Goal: Task Accomplishment & Management: Manage account settings

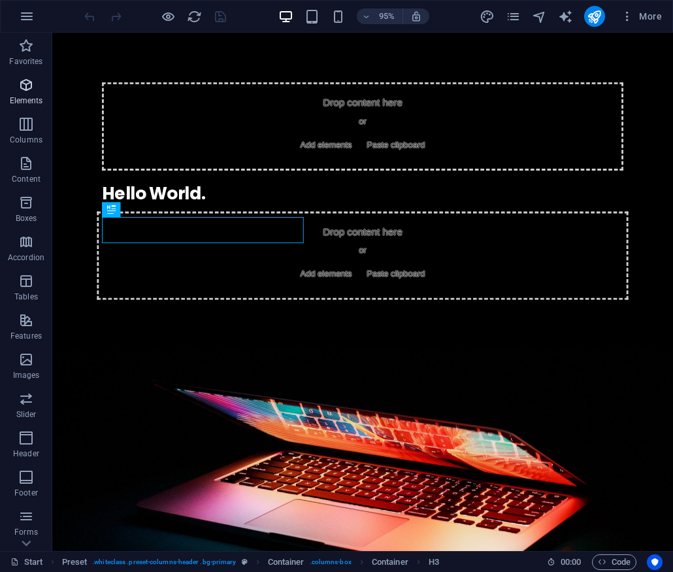
click at [25, 82] on icon "button" at bounding box center [26, 85] width 16 height 16
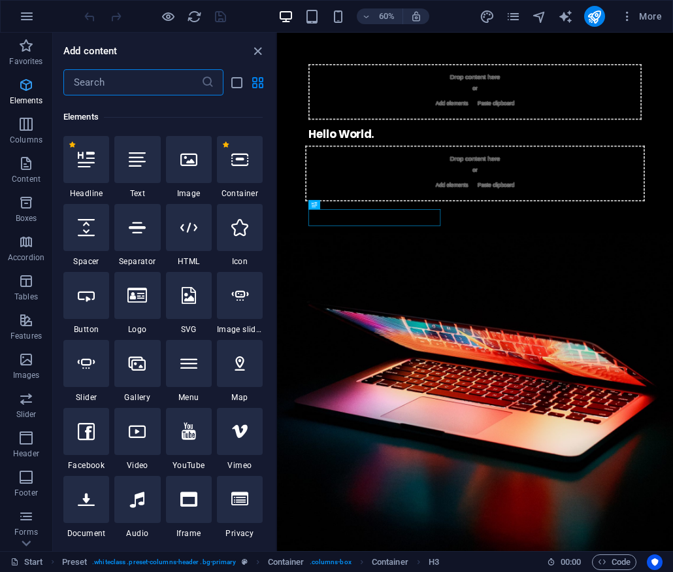
scroll to position [139, 0]
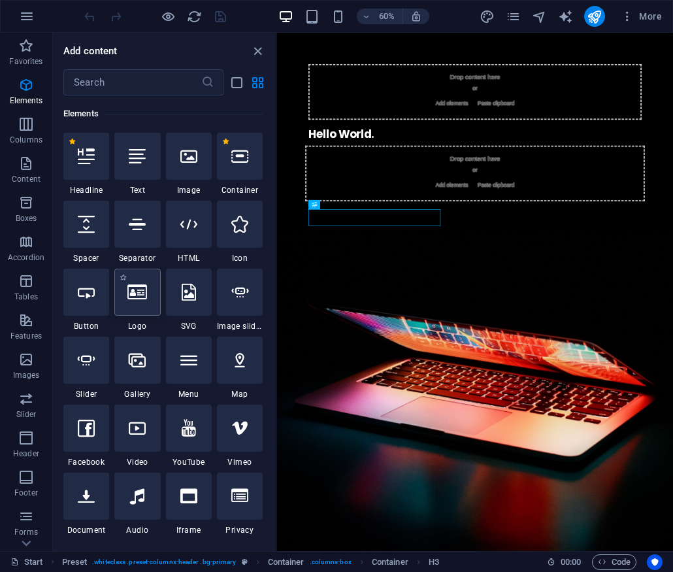
click at [140, 293] on icon at bounding box center [137, 292] width 20 height 17
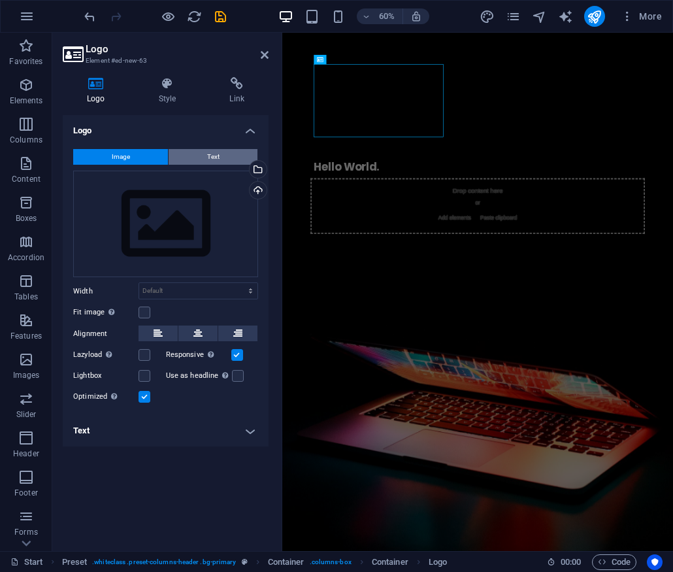
click at [213, 152] on span "Text" at bounding box center [213, 157] width 12 height 16
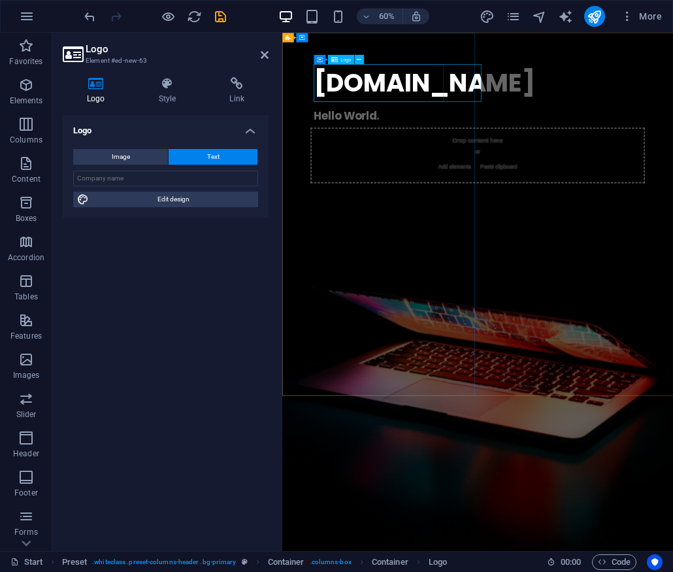
click at [490, 120] on div "[DOMAIN_NAME]" at bounding box center [607, 116] width 547 height 63
click at [504, 116] on div "[DOMAIN_NAME]" at bounding box center [607, 116] width 547 height 63
click at [170, 84] on icon at bounding box center [168, 83] width 66 height 13
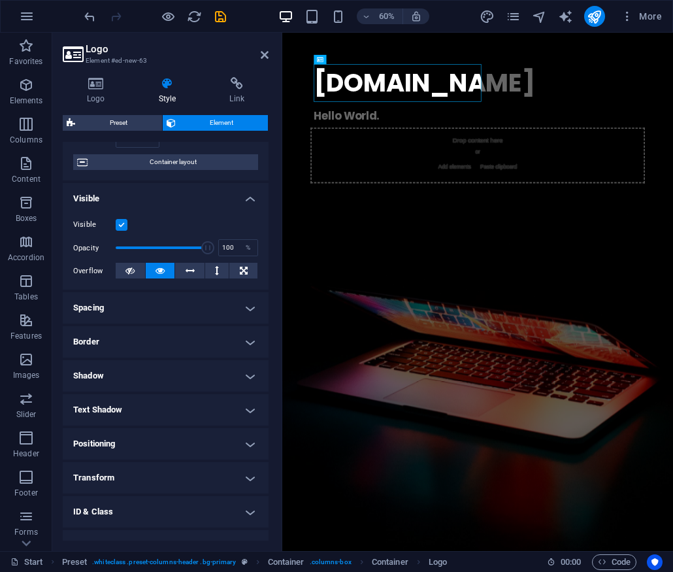
scroll to position [0, 0]
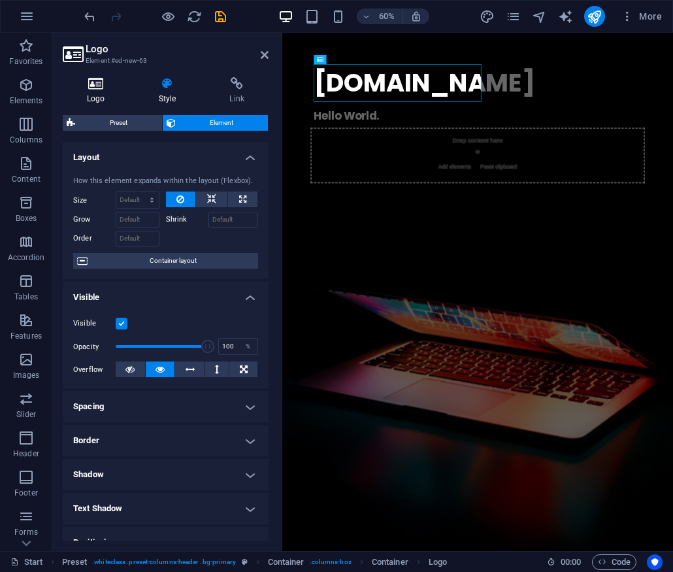
click at [97, 86] on icon at bounding box center [96, 83] width 67 height 13
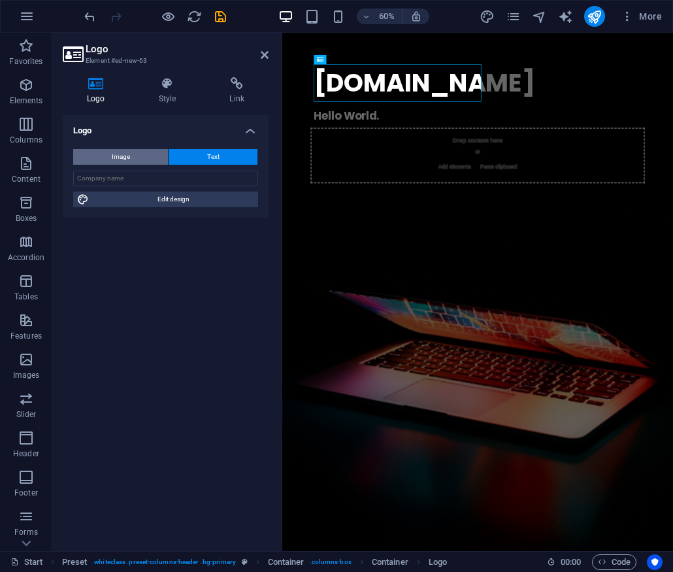
click at [119, 154] on span "Image" at bounding box center [121, 157] width 18 height 16
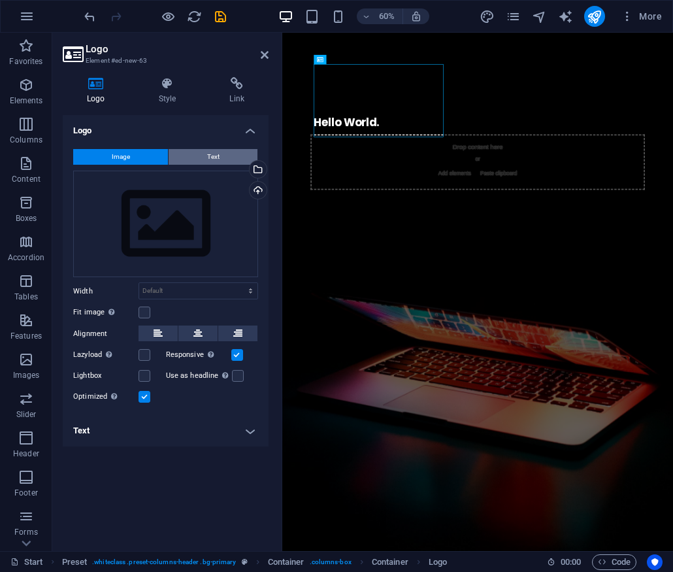
click at [213, 154] on span "Text" at bounding box center [213, 157] width 12 height 16
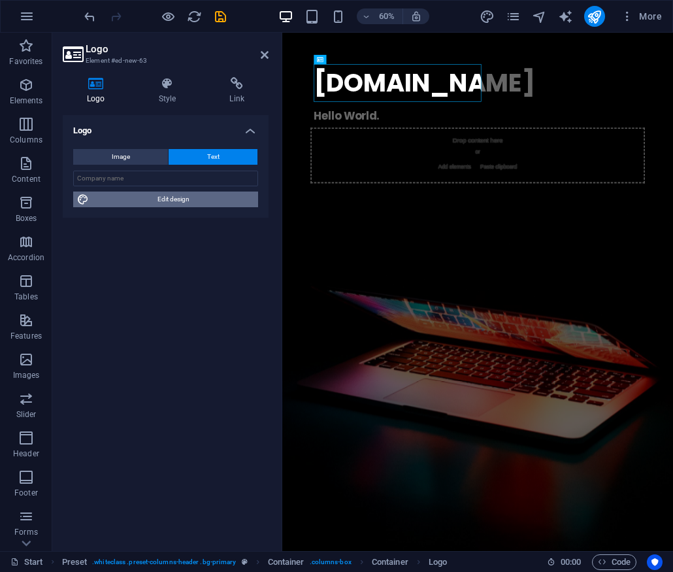
click at [184, 198] on span "Edit design" at bounding box center [173, 199] width 161 height 16
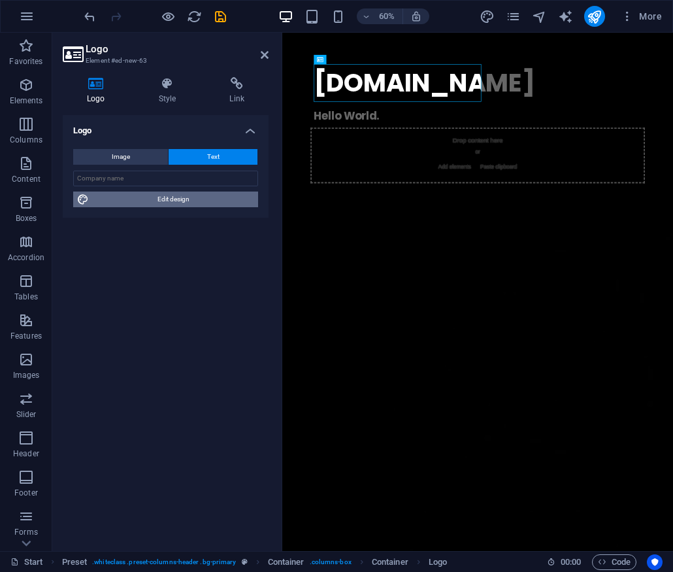
select select "rem"
select select "700"
select select "px"
select select "rem"
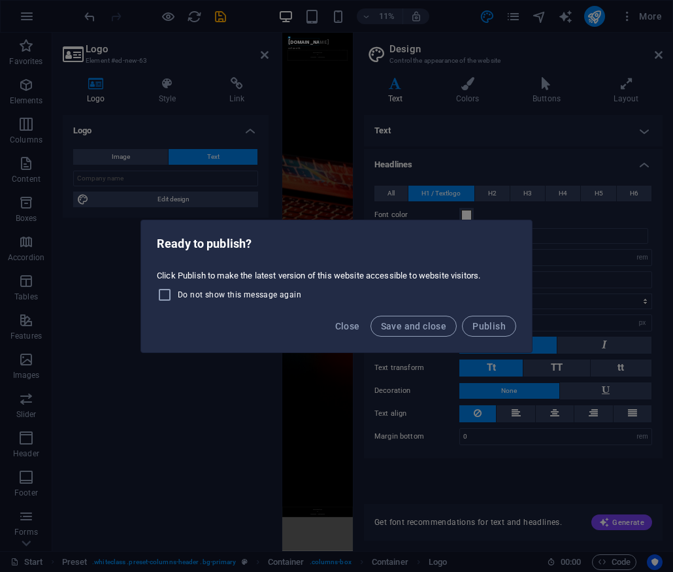
click at [160, 423] on div "Ready to publish? Click Publish to make the latest version of this website acce…" at bounding box center [336, 286] width 673 height 572
click at [346, 325] on span "Close" at bounding box center [347, 326] width 25 height 10
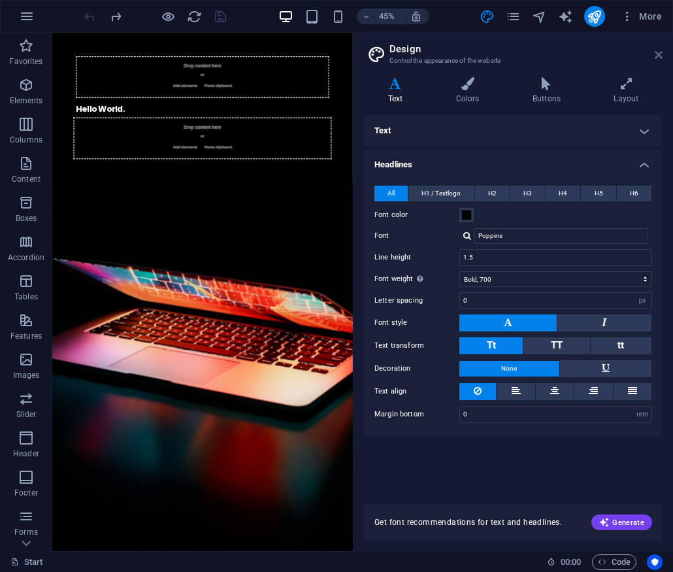
click at [656, 50] on icon at bounding box center [659, 55] width 8 height 10
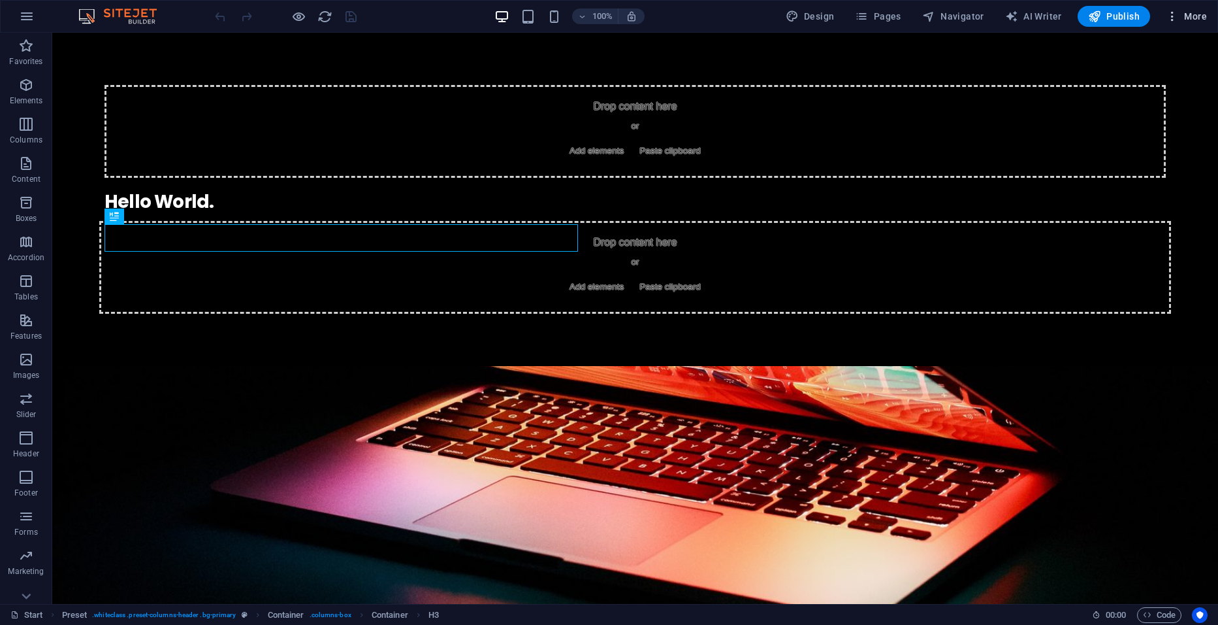
click at [1189, 16] on span "More" at bounding box center [1186, 16] width 41 height 13
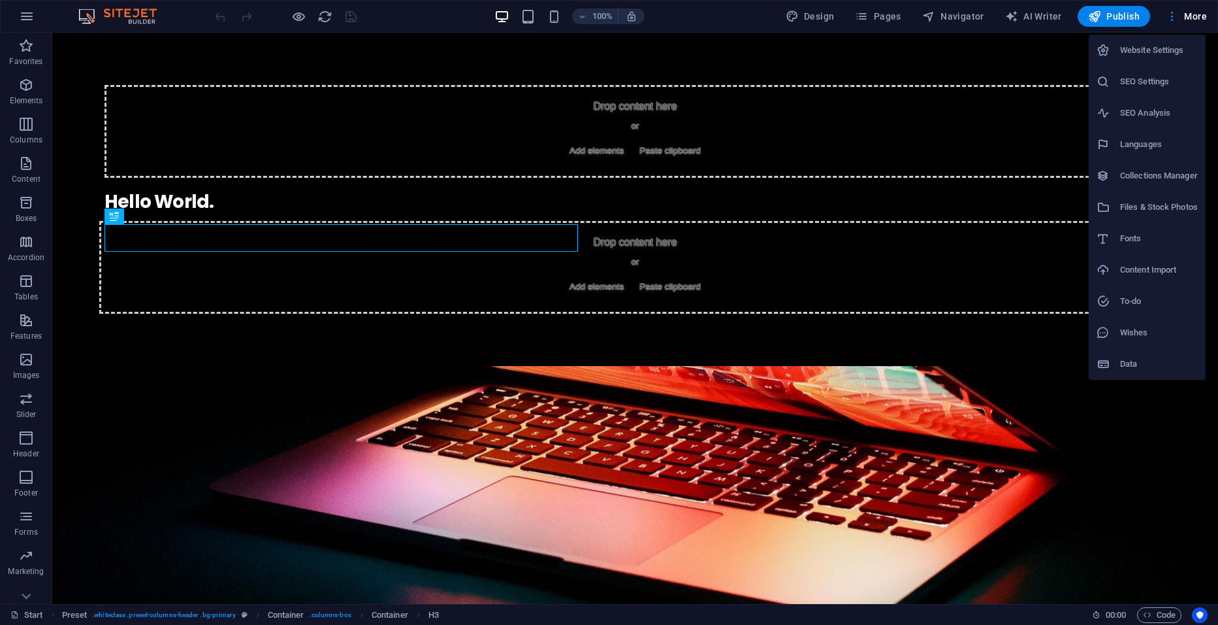
click at [1161, 47] on h6 "Website Settings" at bounding box center [1159, 50] width 78 height 16
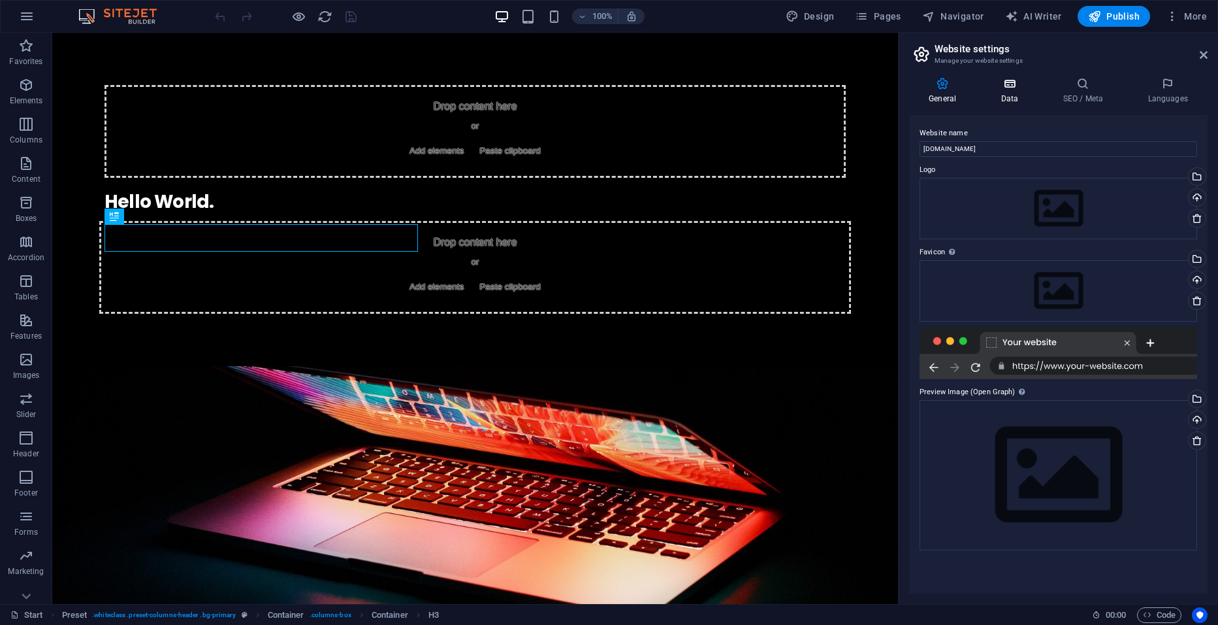
click at [1015, 88] on icon at bounding box center [1009, 83] width 57 height 13
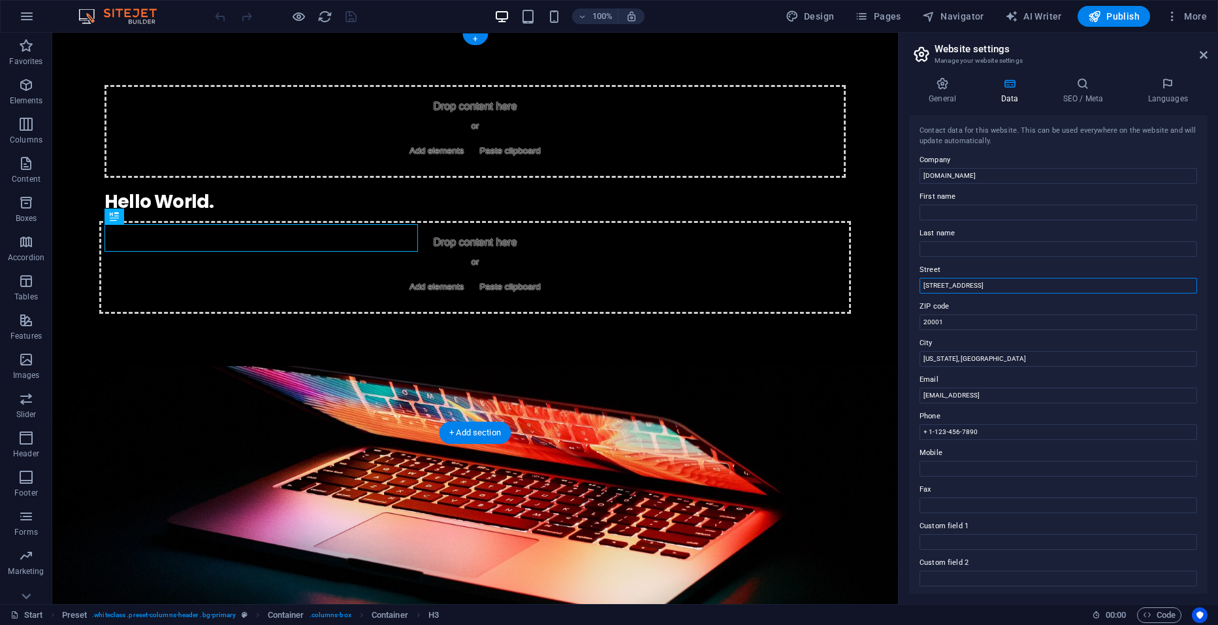
drag, startPoint x: 1023, startPoint y: 317, endPoint x: 869, endPoint y: 304, distance: 154.1
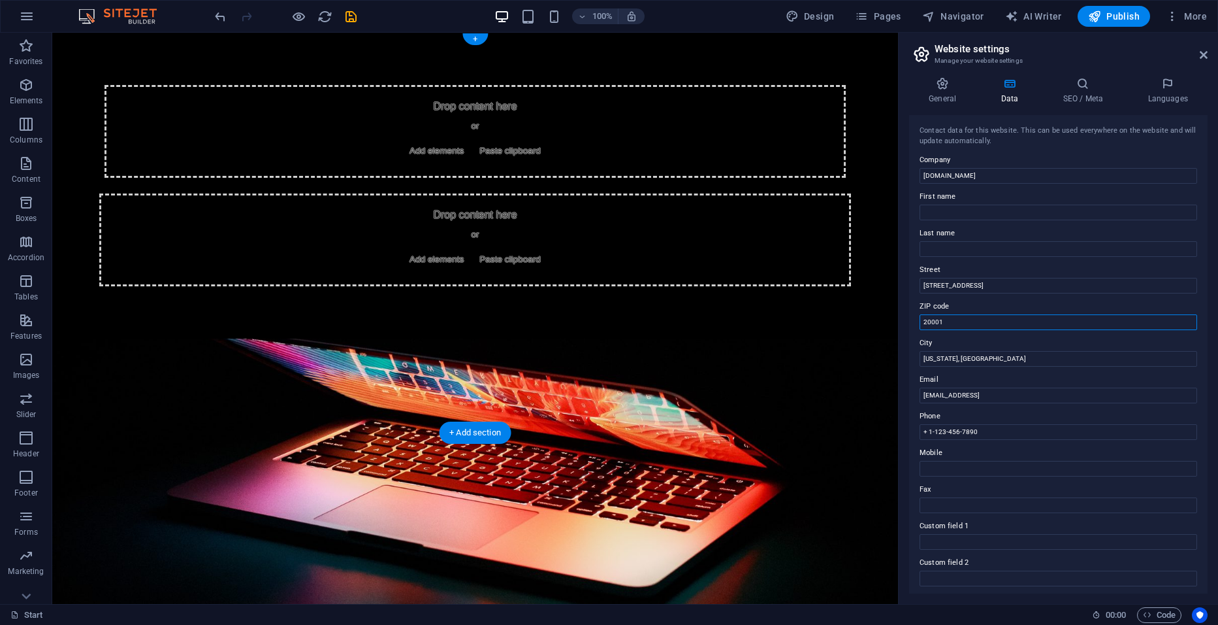
drag, startPoint x: 1011, startPoint y: 355, endPoint x: 788, endPoint y: 314, distance: 225.9
type input "2"
click at [1024, 363] on input "[US_STATE], [GEOGRAPHIC_DATA]" at bounding box center [1059, 359] width 278 height 16
type input "W"
click at [1000, 432] on input "+ 1-123-456-7890" at bounding box center [1059, 432] width 278 height 16
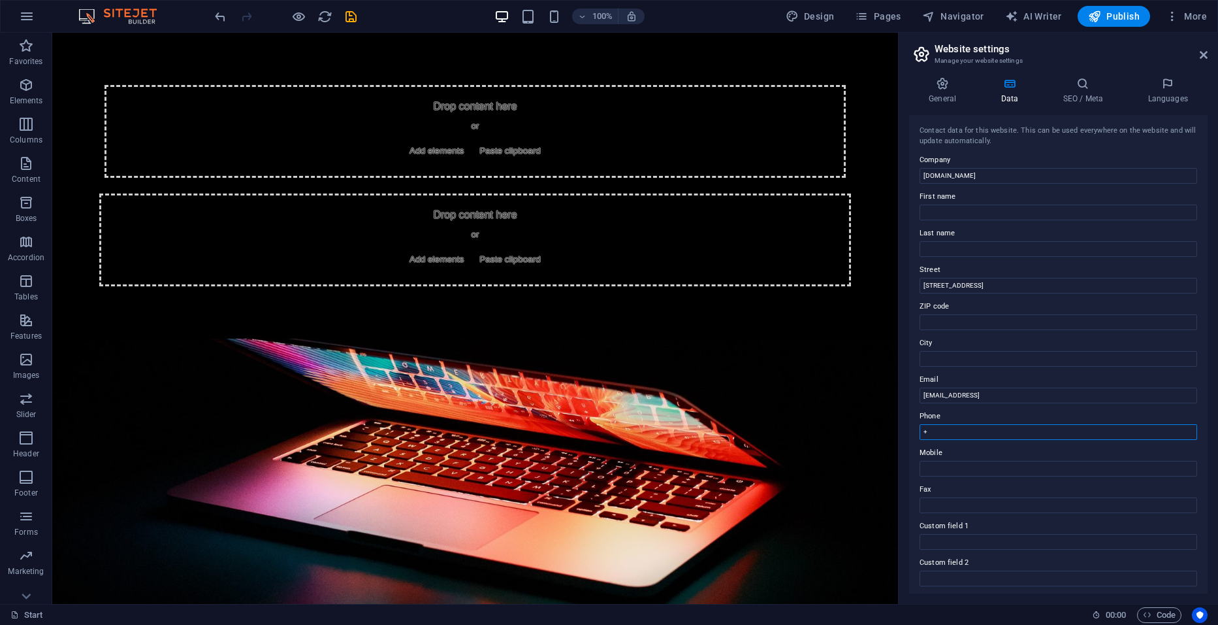
type input "+"
click at [1081, 395] on input "[EMAIL_ADDRESS]" at bounding box center [1059, 395] width 278 height 16
type input "3"
click at [937, 91] on h4 "General" at bounding box center [945, 90] width 72 height 27
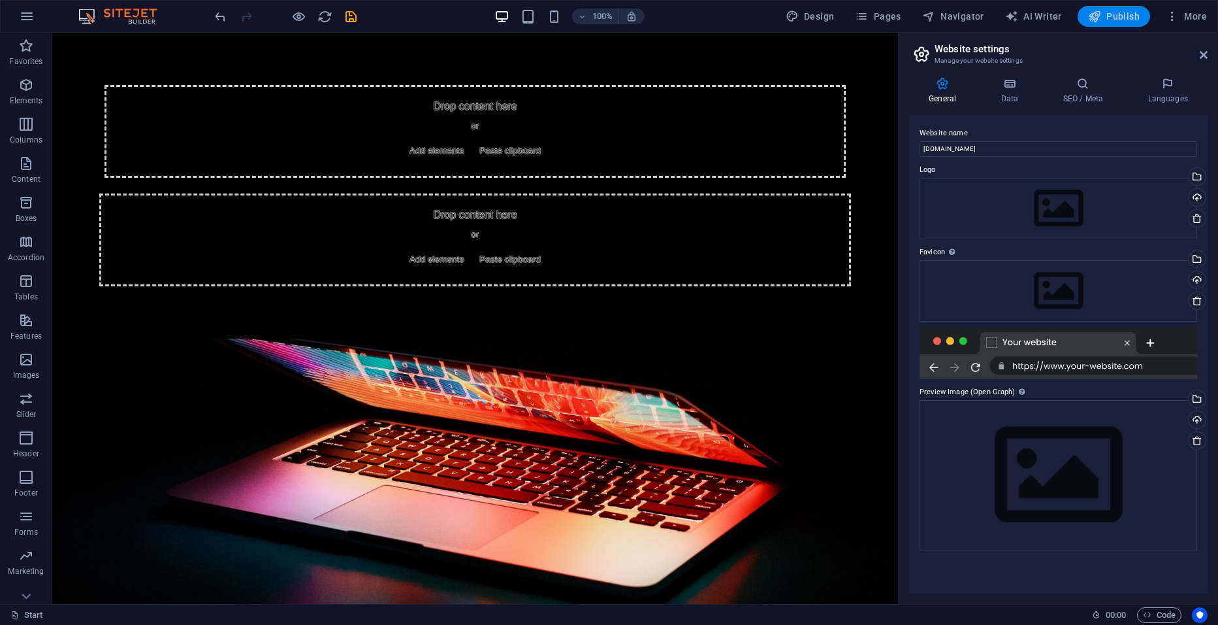
click at [1113, 14] on span "Publish" at bounding box center [1114, 16] width 52 height 13
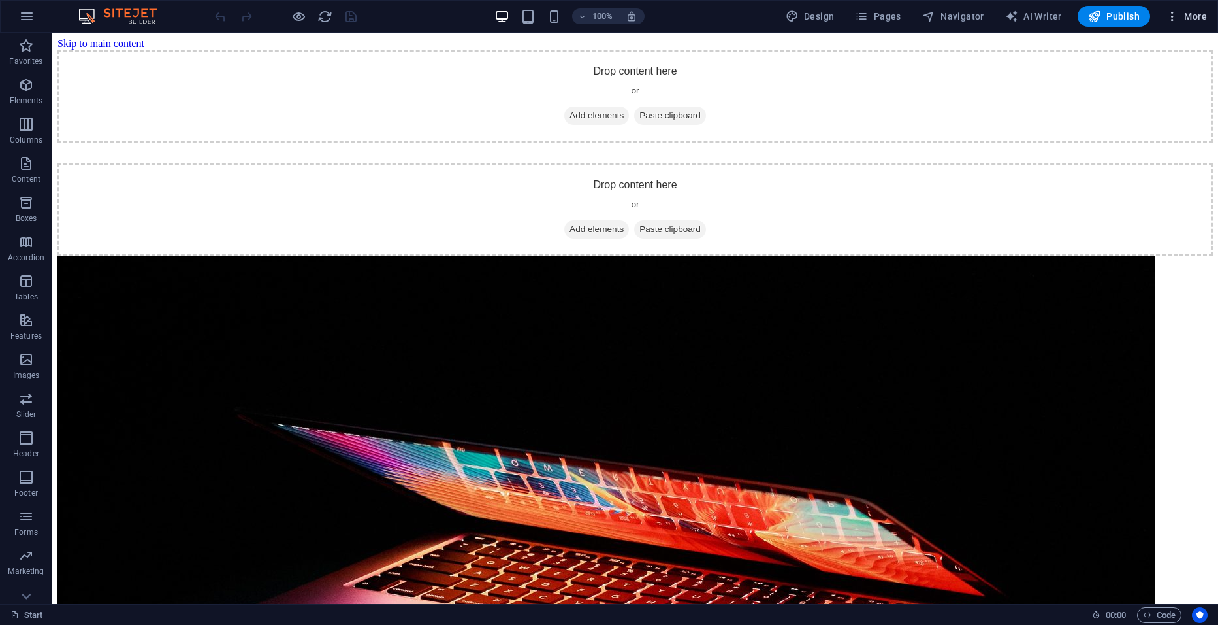
click at [1188, 10] on span "More" at bounding box center [1186, 16] width 41 height 13
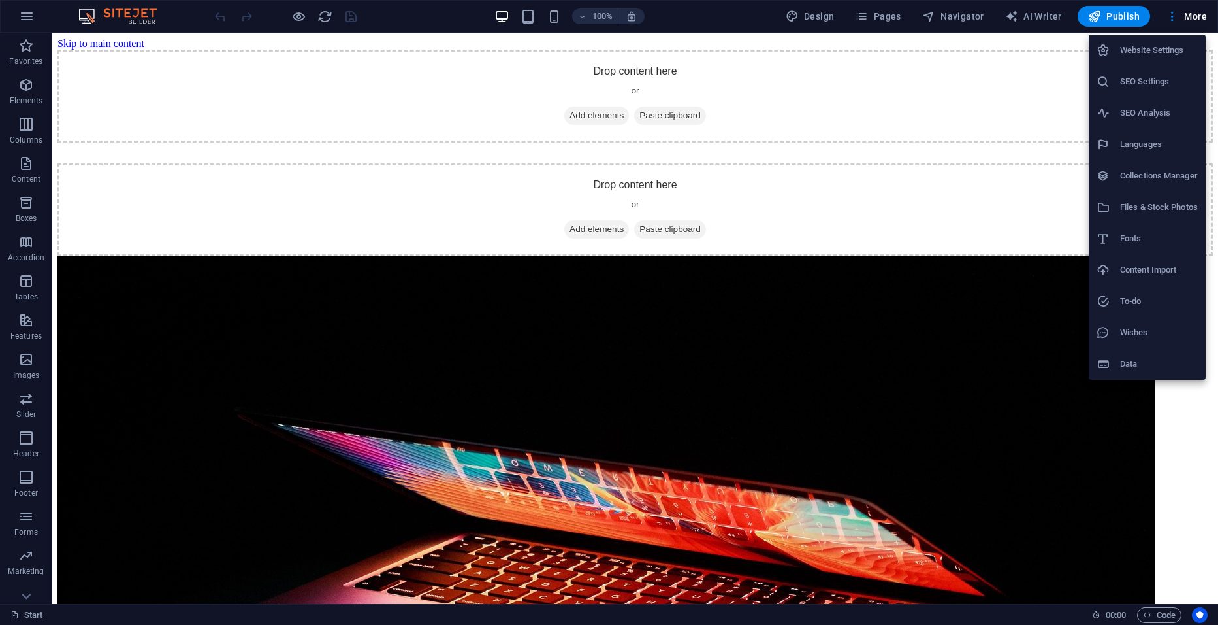
click at [1142, 49] on h6 "Website Settings" at bounding box center [1159, 50] width 78 height 16
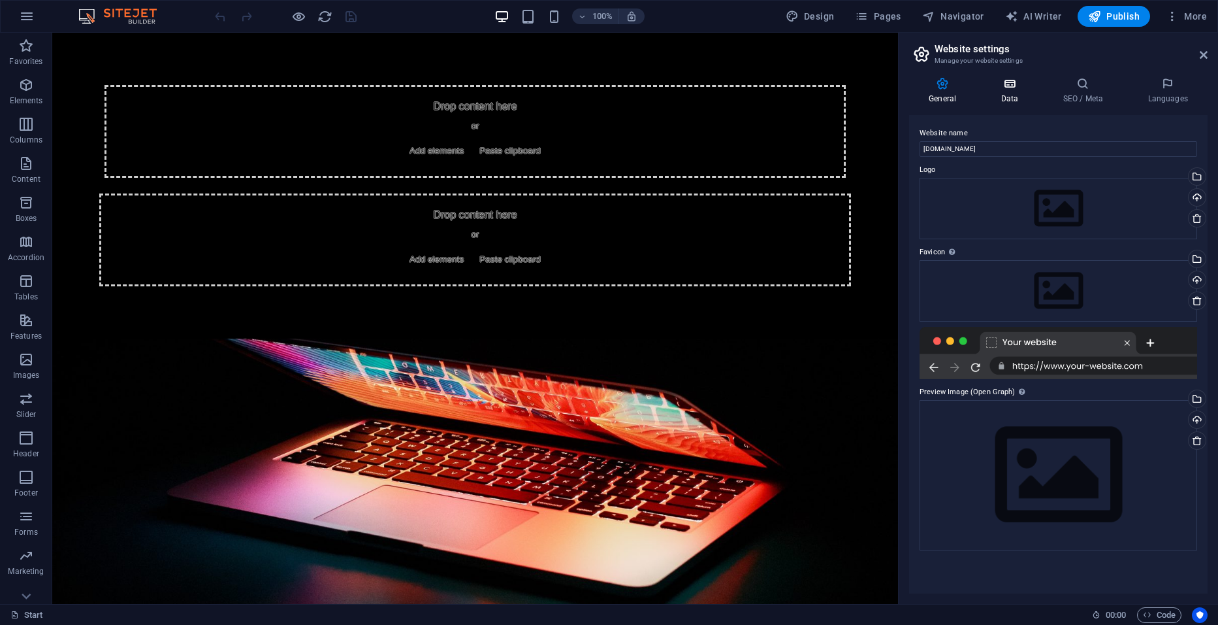
click at [1015, 84] on icon at bounding box center [1009, 83] width 57 height 13
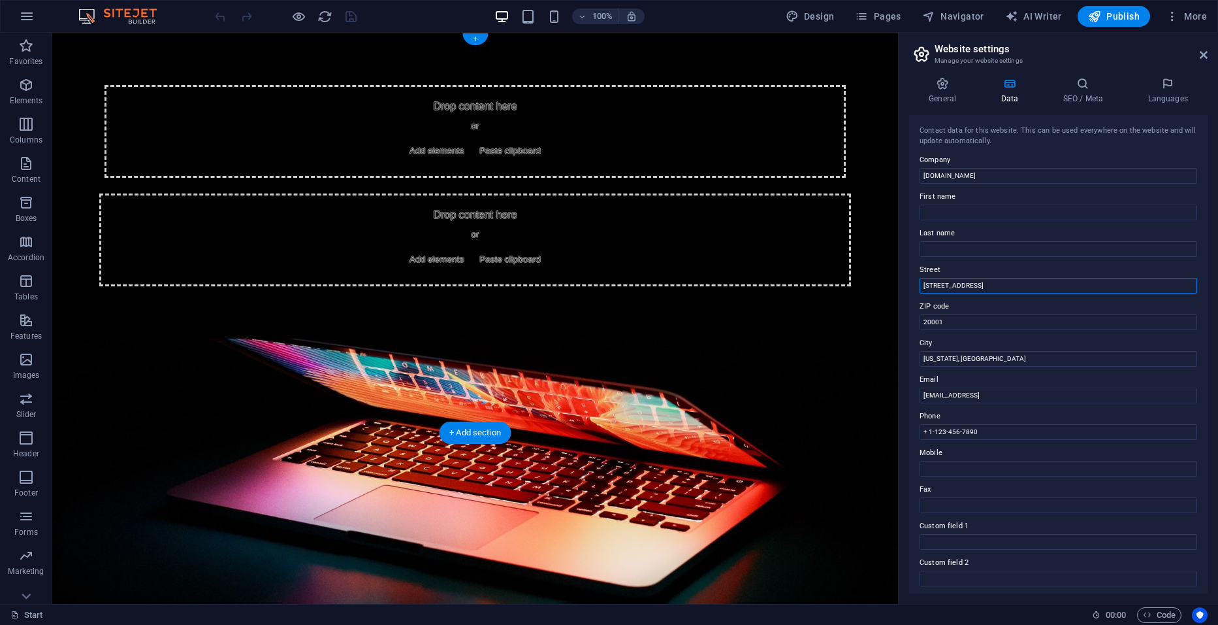
drag, startPoint x: 1026, startPoint y: 319, endPoint x: 825, endPoint y: 308, distance: 200.8
click at [984, 287] on input "[STREET_ADDRESS]" at bounding box center [1059, 286] width 278 height 16
type input "4"
click at [947, 317] on input "20001" at bounding box center [1059, 322] width 278 height 16
type input "2"
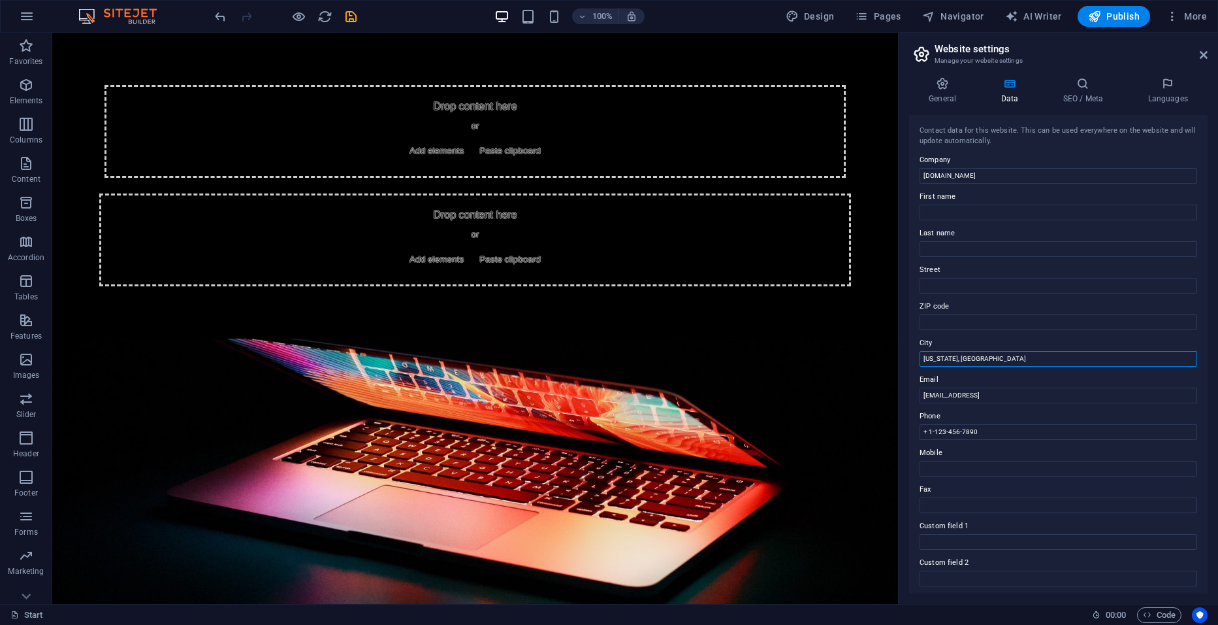
drag, startPoint x: 979, startPoint y: 363, endPoint x: 1005, endPoint y: 385, distance: 33.9
click at [1005, 385] on div "Contact data for this website. This can be used everywhere on the website and w…" at bounding box center [1058, 354] width 299 height 478
type input "W"
click at [1090, 397] on input "[EMAIL_ADDRESS]" at bounding box center [1059, 395] width 278 height 16
type input "3"
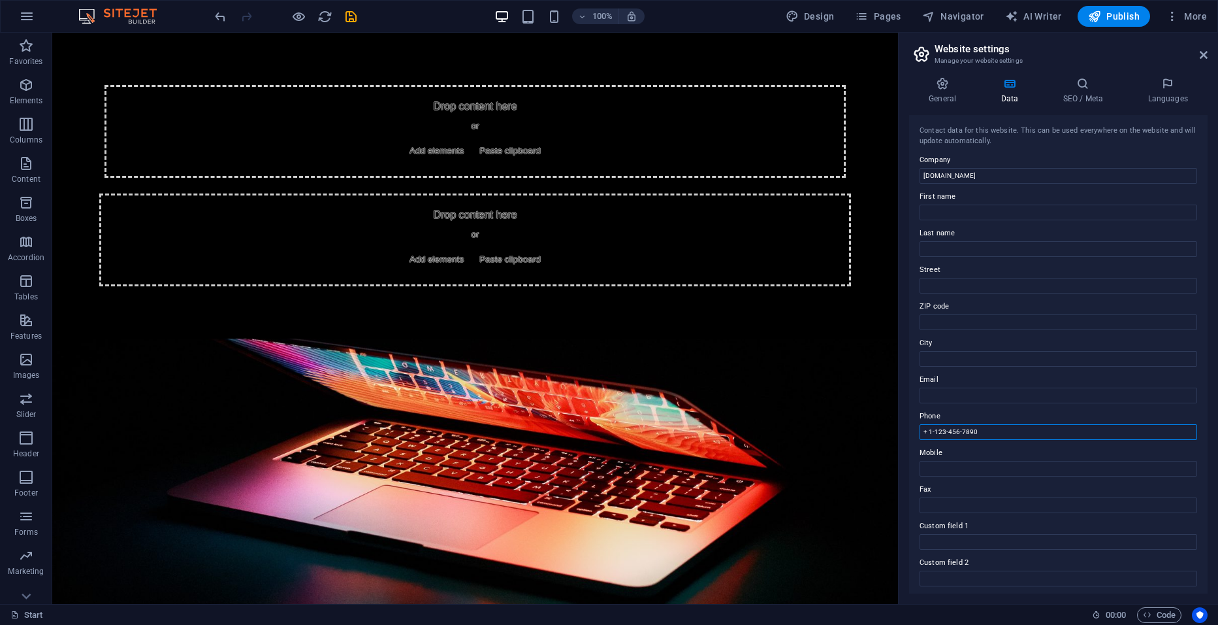
click at [1009, 432] on input "+ 1-123-456-7890" at bounding box center [1059, 432] width 278 height 16
type input "+"
click at [1207, 59] on icon at bounding box center [1204, 55] width 8 height 10
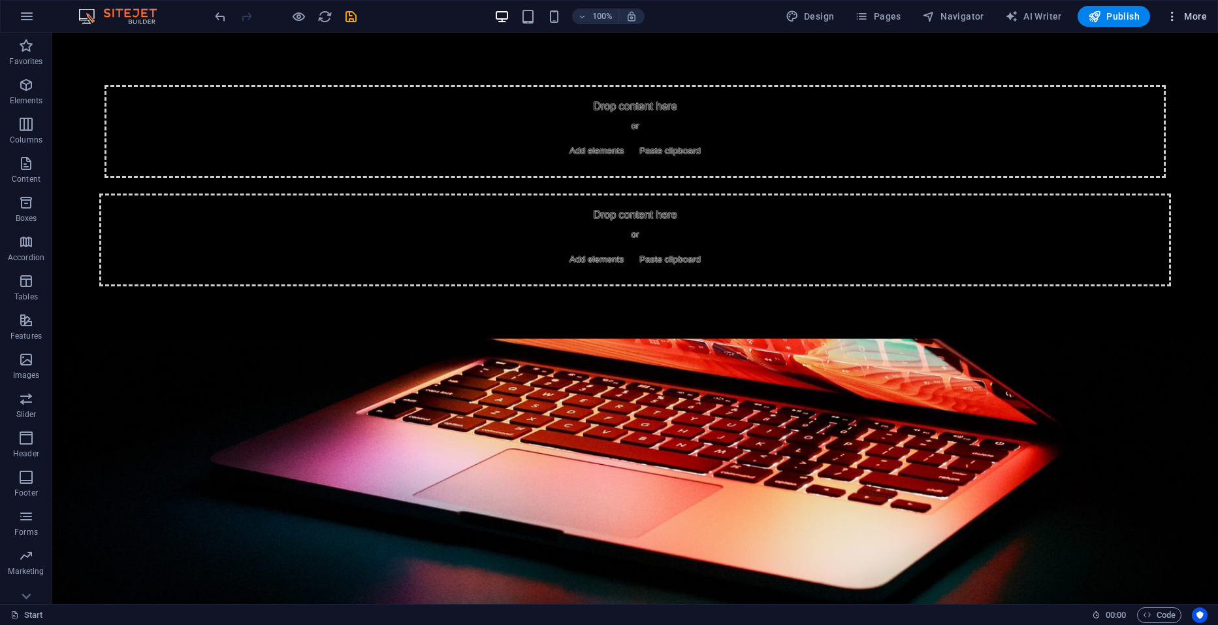
click at [1200, 18] on span "More" at bounding box center [1186, 16] width 41 height 13
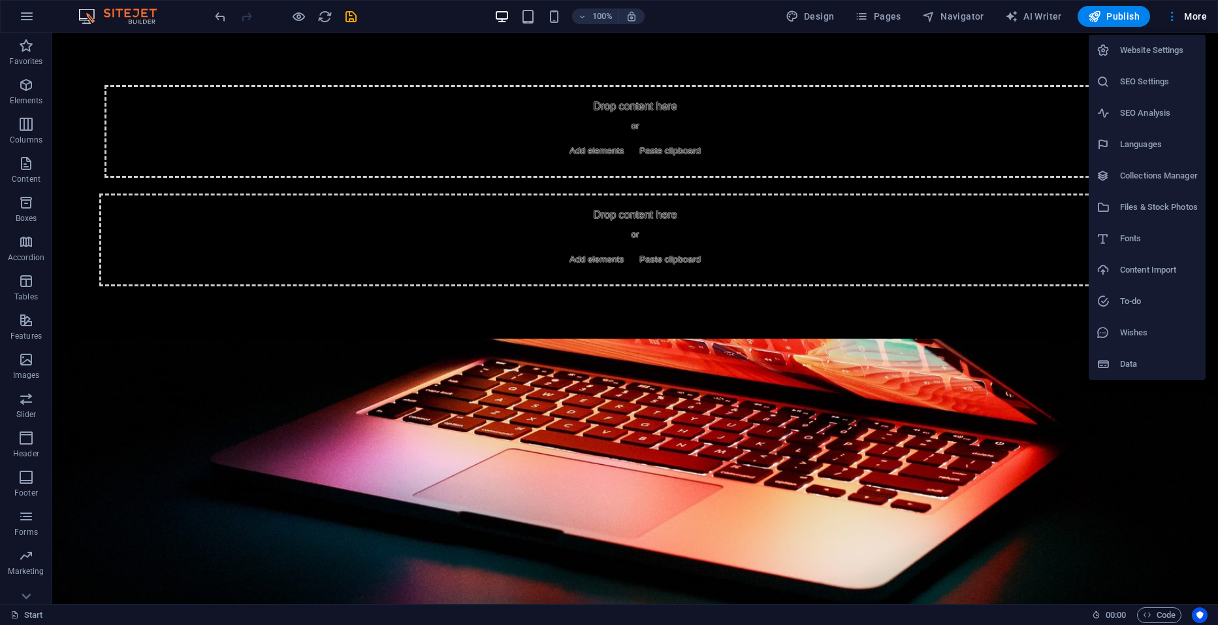
click at [1152, 52] on h6 "Website Settings" at bounding box center [1159, 50] width 78 height 16
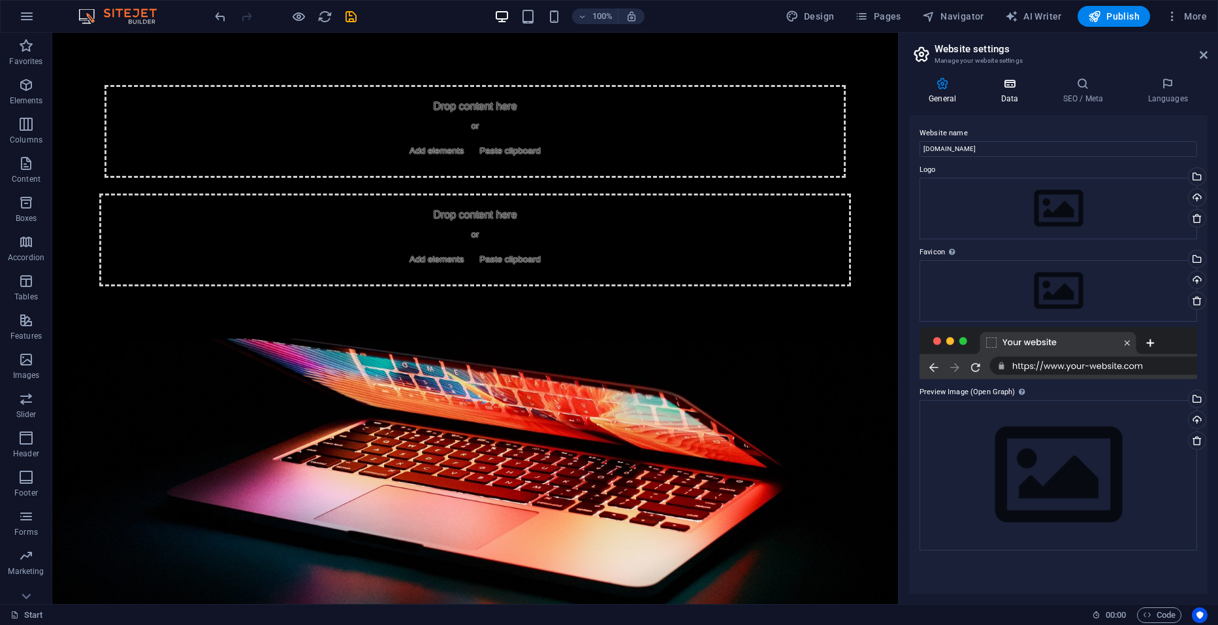
click at [1016, 89] on icon at bounding box center [1009, 83] width 57 height 13
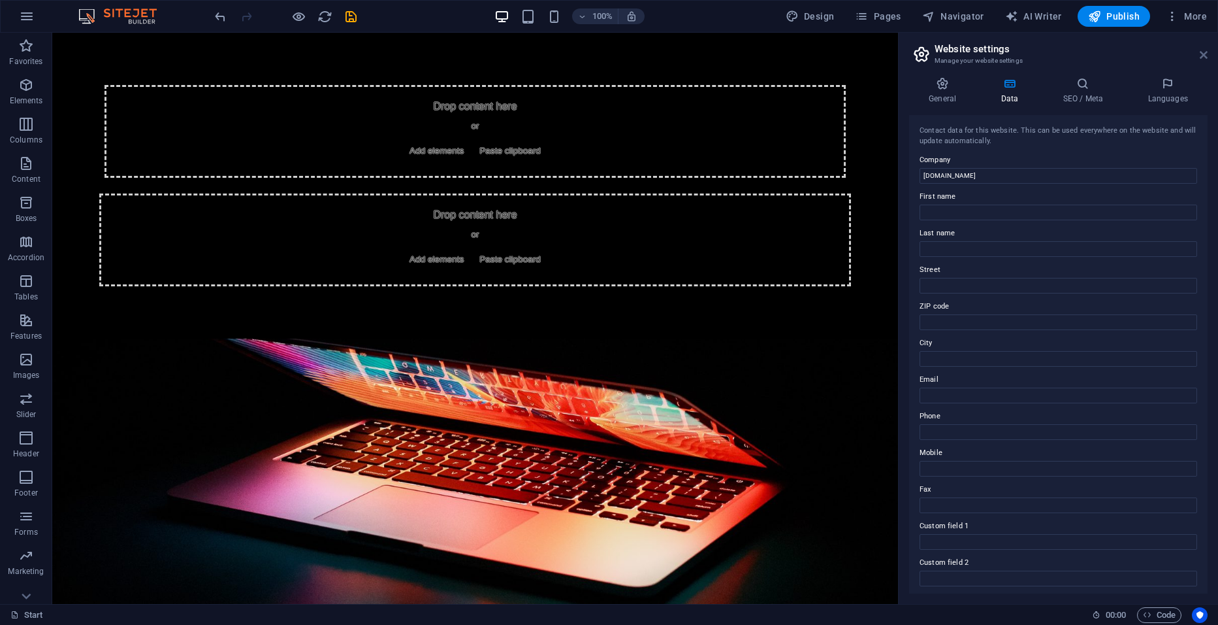
click at [1205, 51] on icon at bounding box center [1204, 55] width 8 height 10
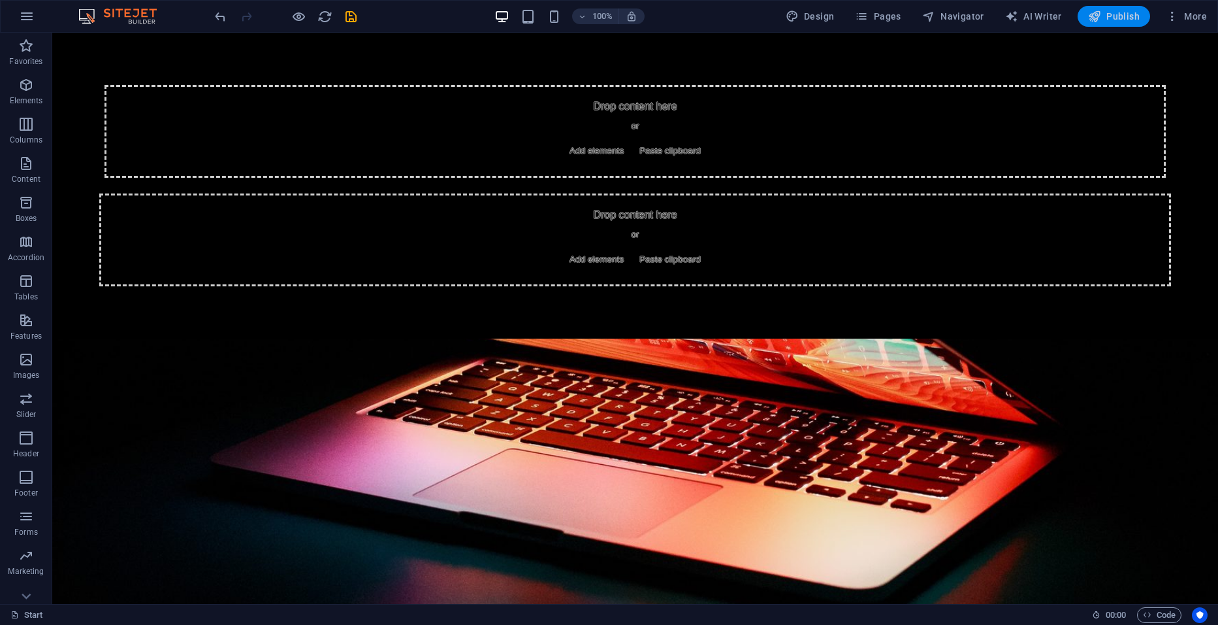
click at [1114, 17] on span "Publish" at bounding box center [1114, 16] width 52 height 13
click at [1195, 13] on span "More" at bounding box center [1186, 16] width 41 height 13
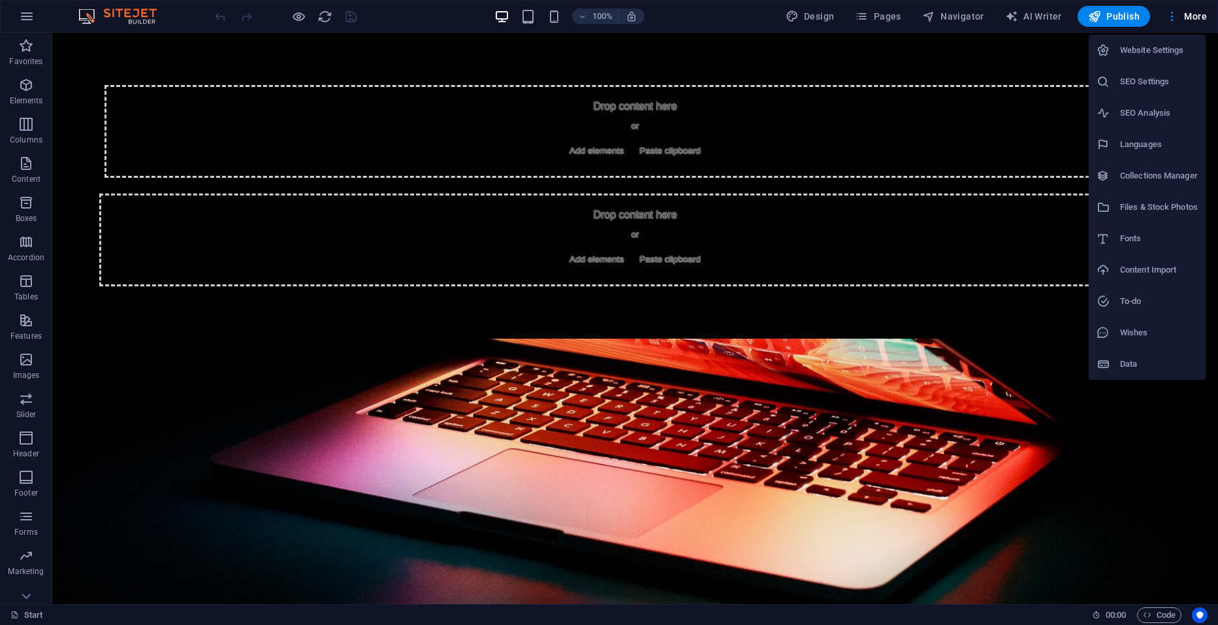
click at [1138, 51] on h6 "Website Settings" at bounding box center [1159, 50] width 78 height 16
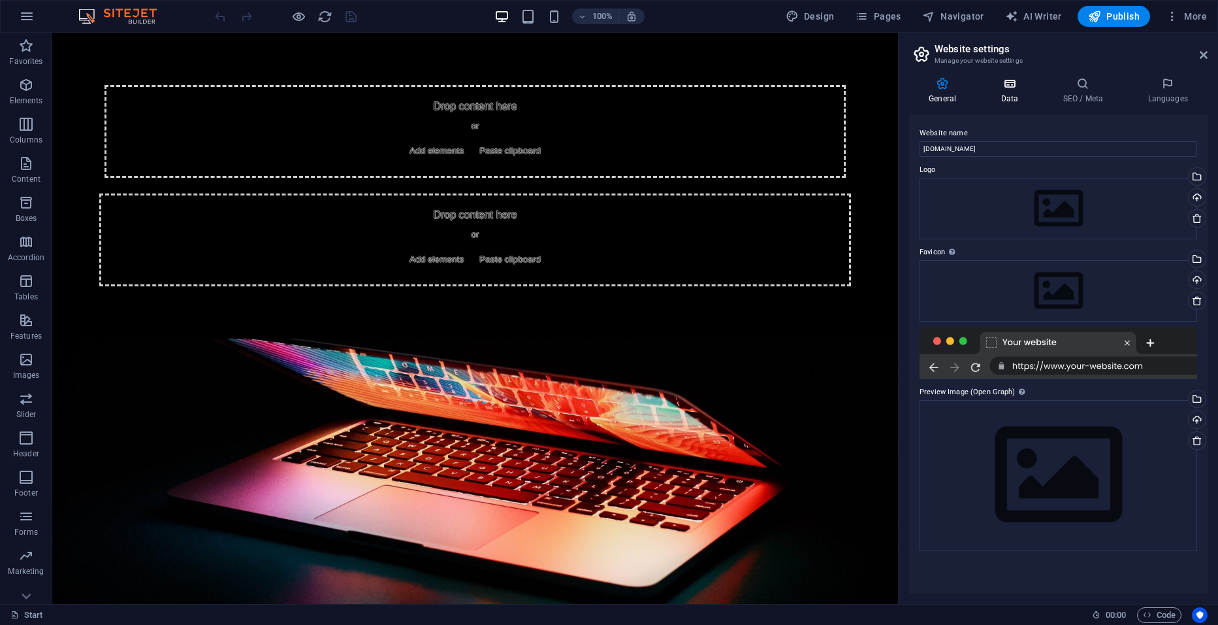
click at [1016, 95] on h4 "Data" at bounding box center [1012, 90] width 62 height 27
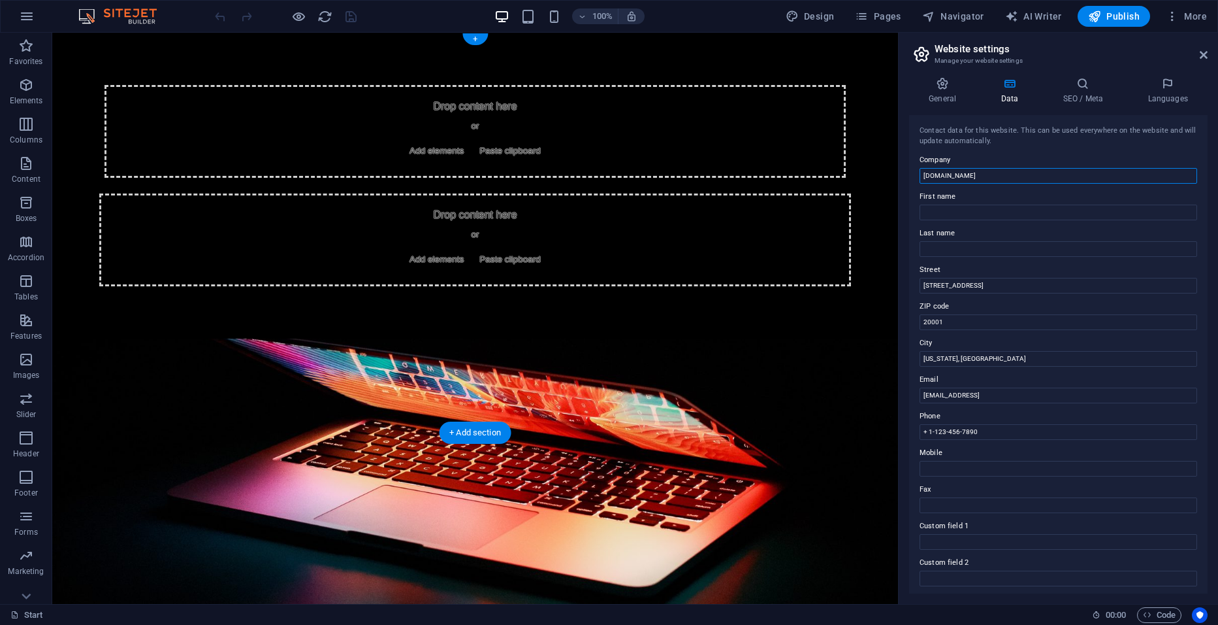
drag, startPoint x: 1028, startPoint y: 212, endPoint x: 587, endPoint y: 417, distance: 486.0
click at [975, 179] on input "[DOMAIN_NAME]" at bounding box center [1059, 176] width 278 height 16
type input "c"
click at [993, 296] on div "Contact data for this website. This can be used everywhere on the website and w…" at bounding box center [1058, 354] width 299 height 478
click at [988, 288] on input "[STREET_ADDRESS]" at bounding box center [1059, 286] width 278 height 16
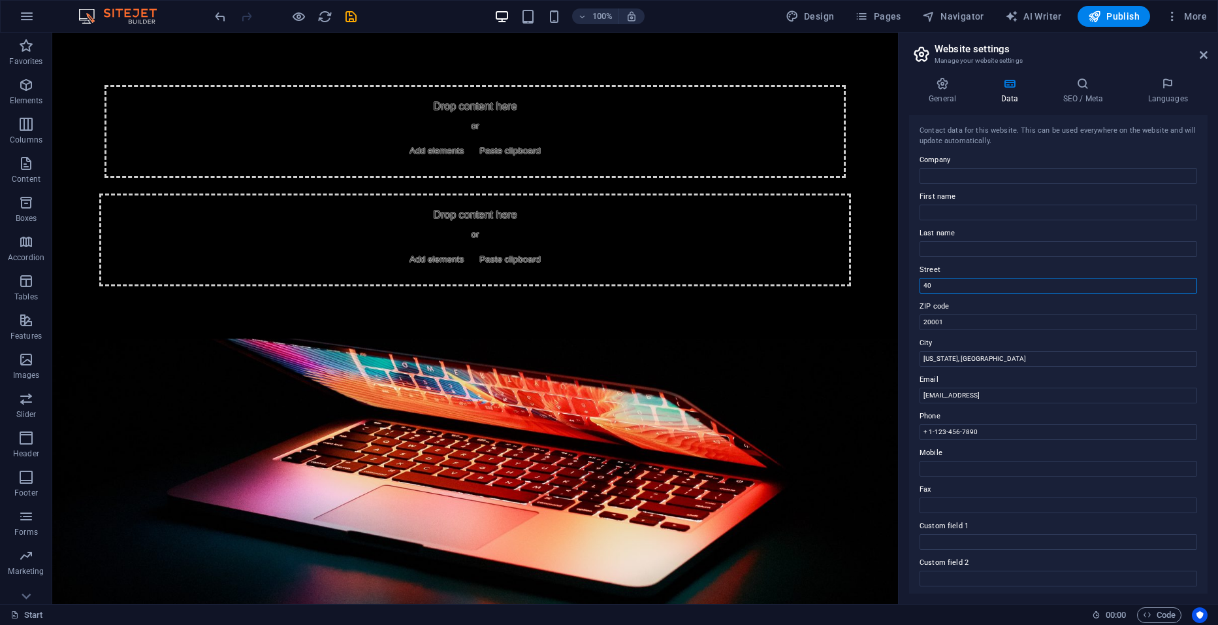
type input "4"
click at [950, 324] on input "20001" at bounding box center [1059, 322] width 278 height 16
click at [936, 321] on input "20001" at bounding box center [1059, 322] width 278 height 16
type input "[STREET_ADDRESS]"
drag, startPoint x: 1018, startPoint y: 315, endPoint x: 833, endPoint y: 302, distance: 185.3
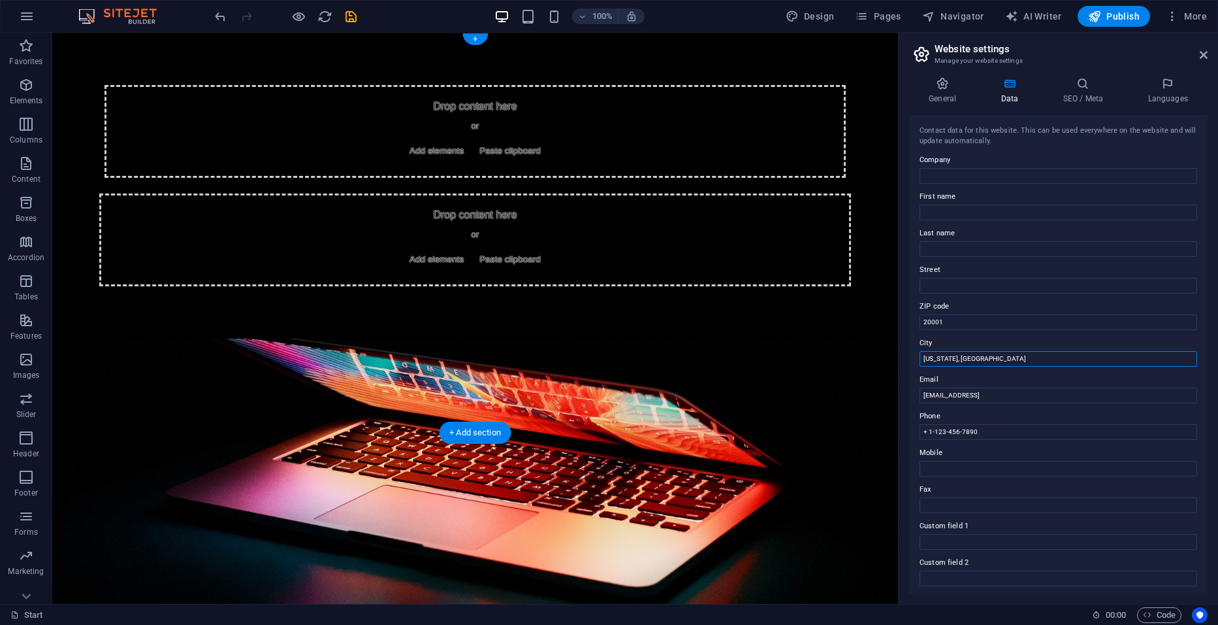
drag, startPoint x: 1046, startPoint y: 391, endPoint x: 775, endPoint y: 368, distance: 272.1
click at [1092, 399] on input "[EMAIL_ADDRESS]" at bounding box center [1059, 395] width 278 height 16
type input "3"
click at [982, 433] on input "+ 1-123-456-7890" at bounding box center [1059, 432] width 278 height 16
type input "+"
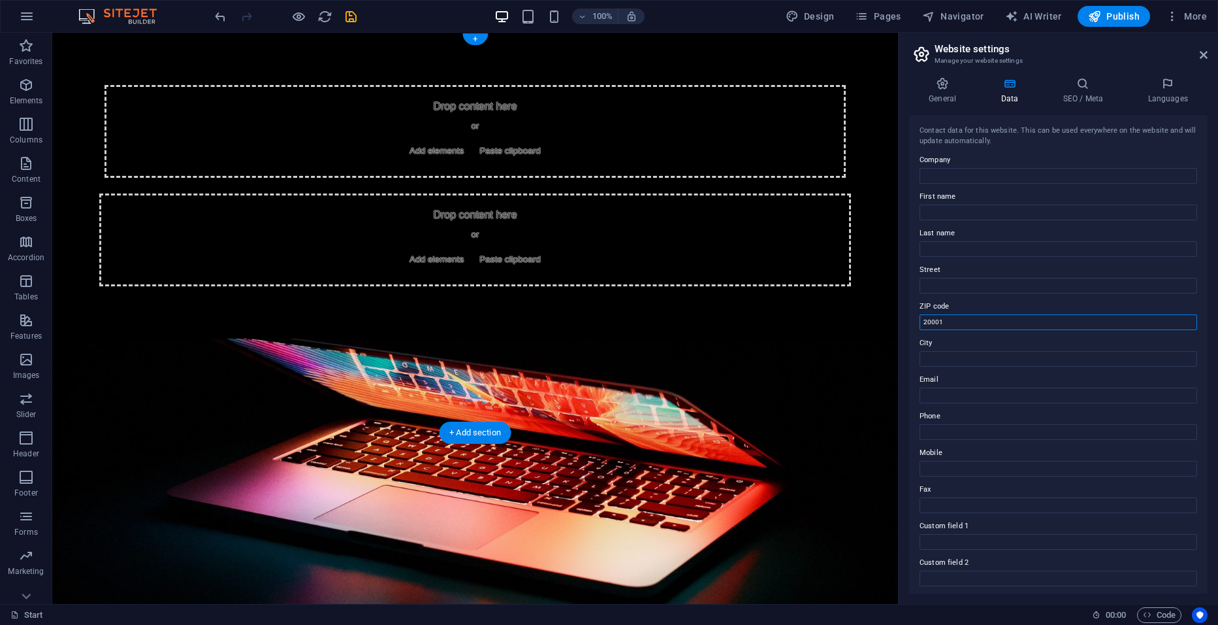
drag, startPoint x: 1026, startPoint y: 351, endPoint x: 822, endPoint y: 344, distance: 203.9
click at [939, 83] on icon at bounding box center [942, 83] width 67 height 13
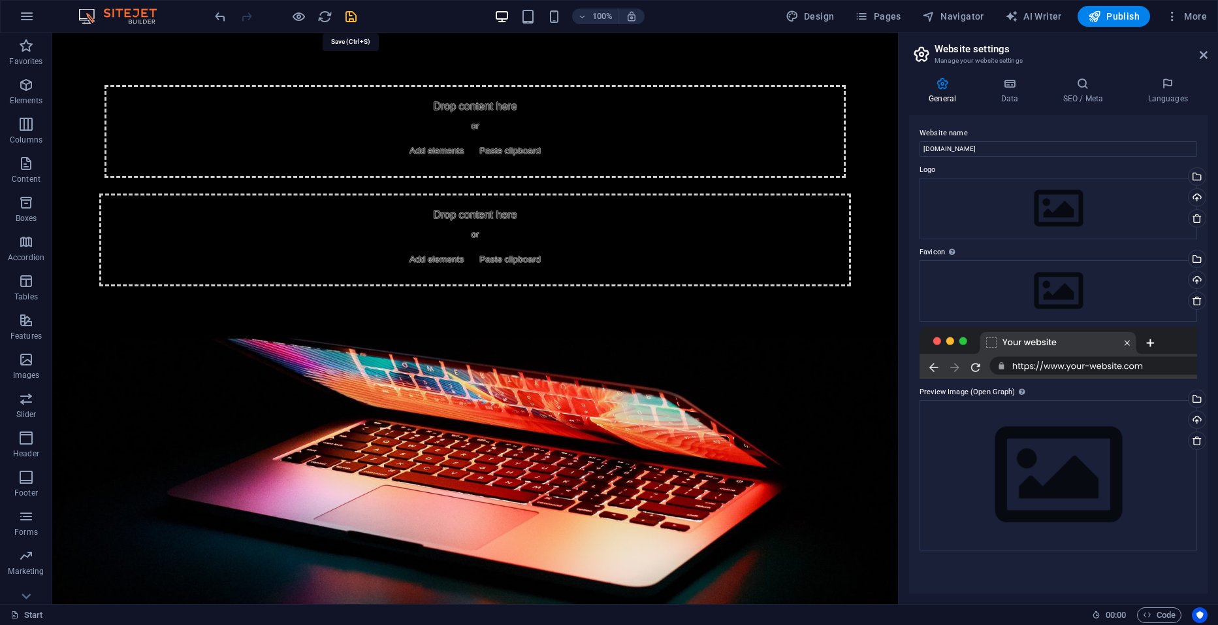
click at [349, 16] on icon "save" at bounding box center [351, 16] width 15 height 15
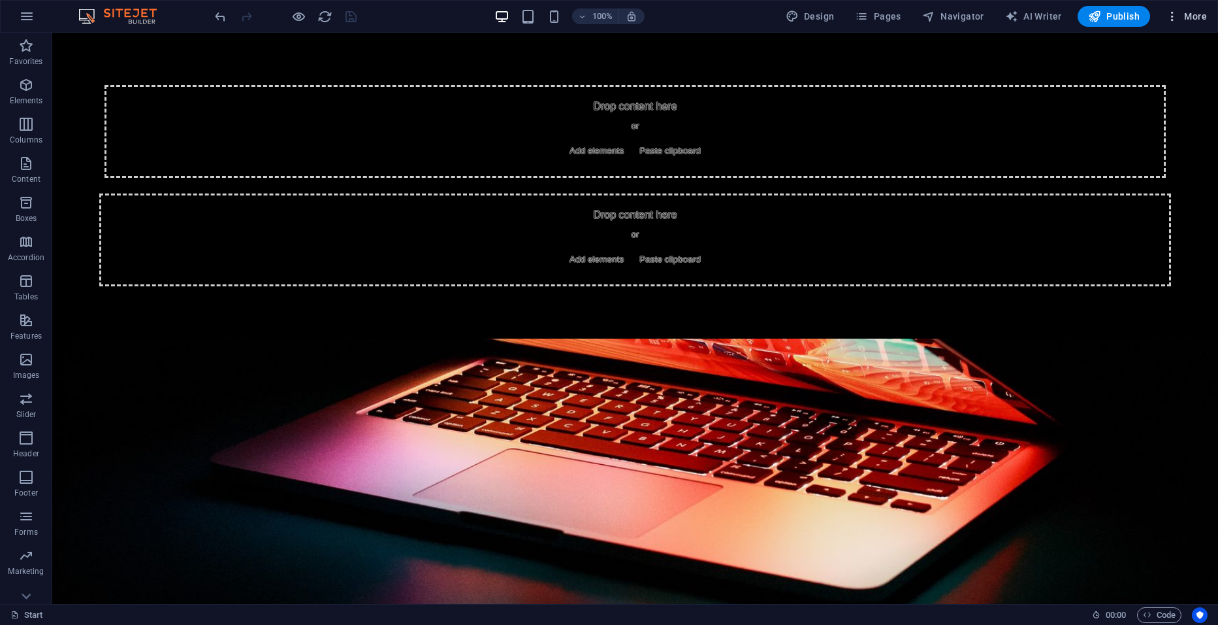
click at [1188, 14] on span "More" at bounding box center [1186, 16] width 41 height 13
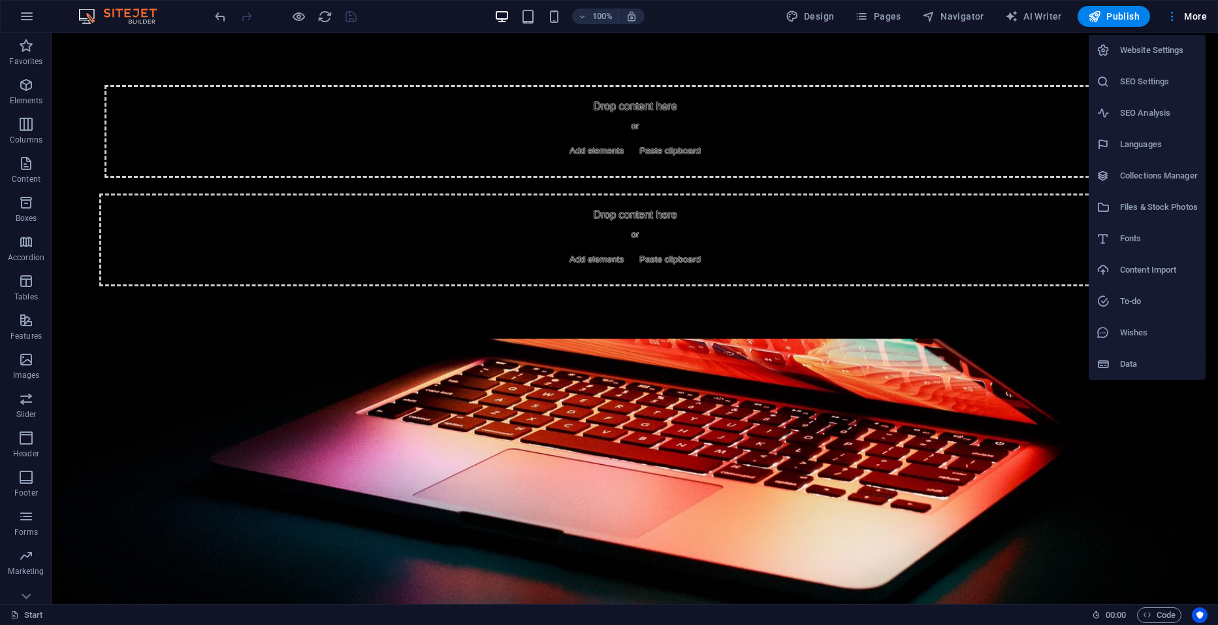
click at [1150, 52] on h6 "Website Settings" at bounding box center [1159, 50] width 78 height 16
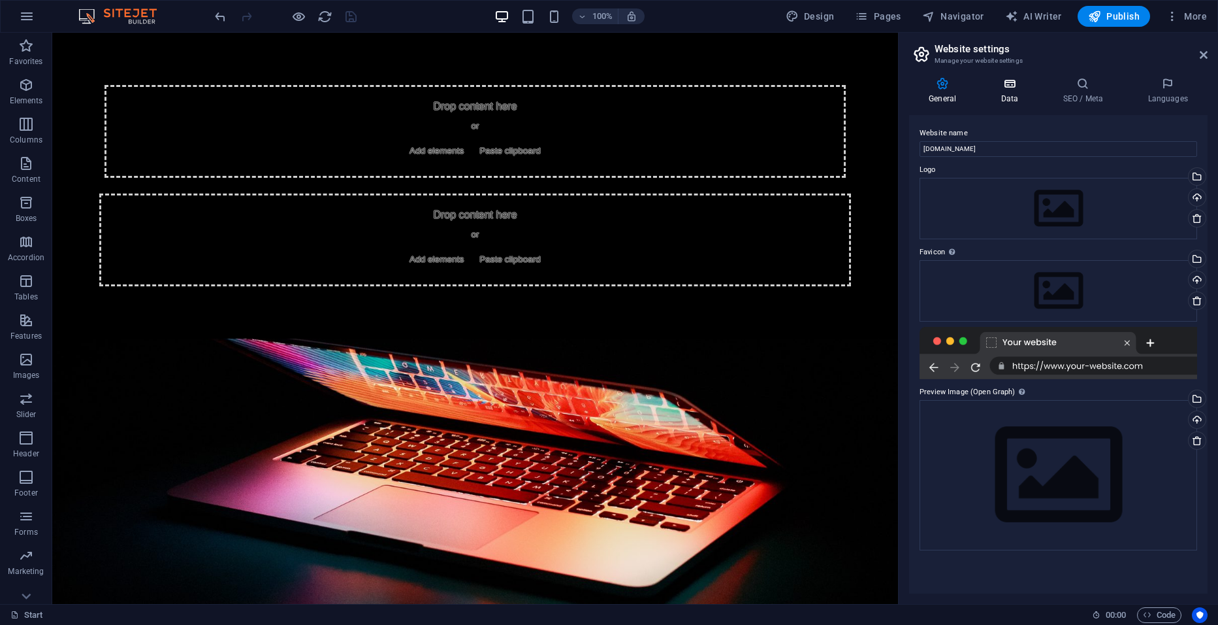
click at [1024, 97] on h4 "Data" at bounding box center [1012, 90] width 62 height 27
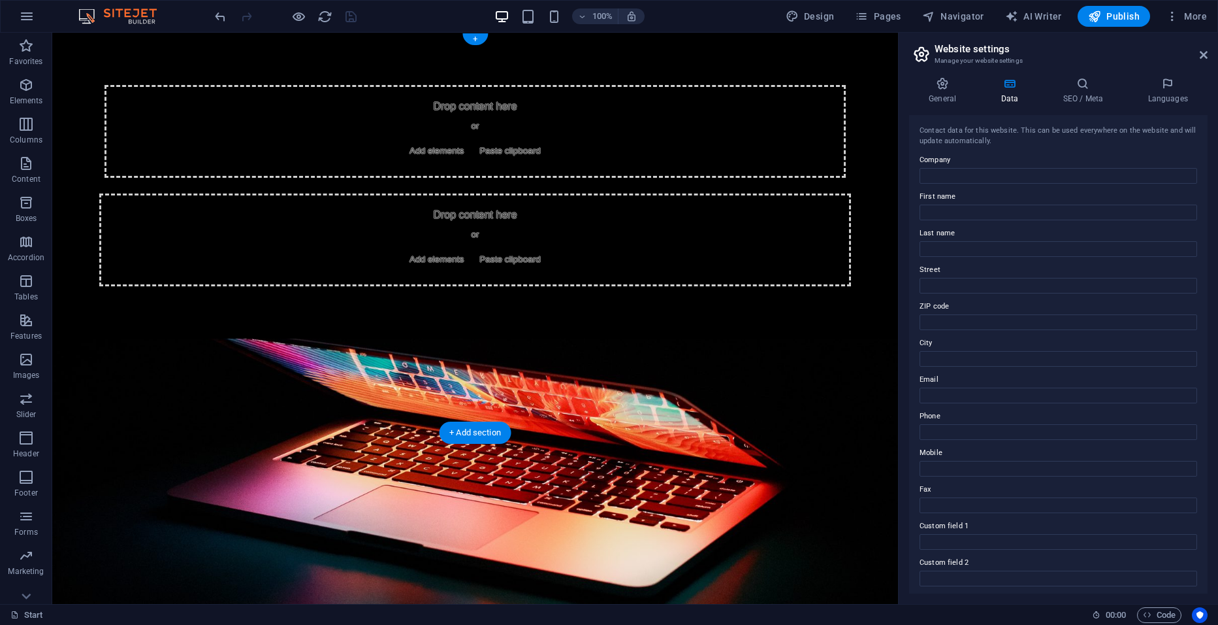
click at [651, 339] on figure at bounding box center [475, 580] width 846 height 485
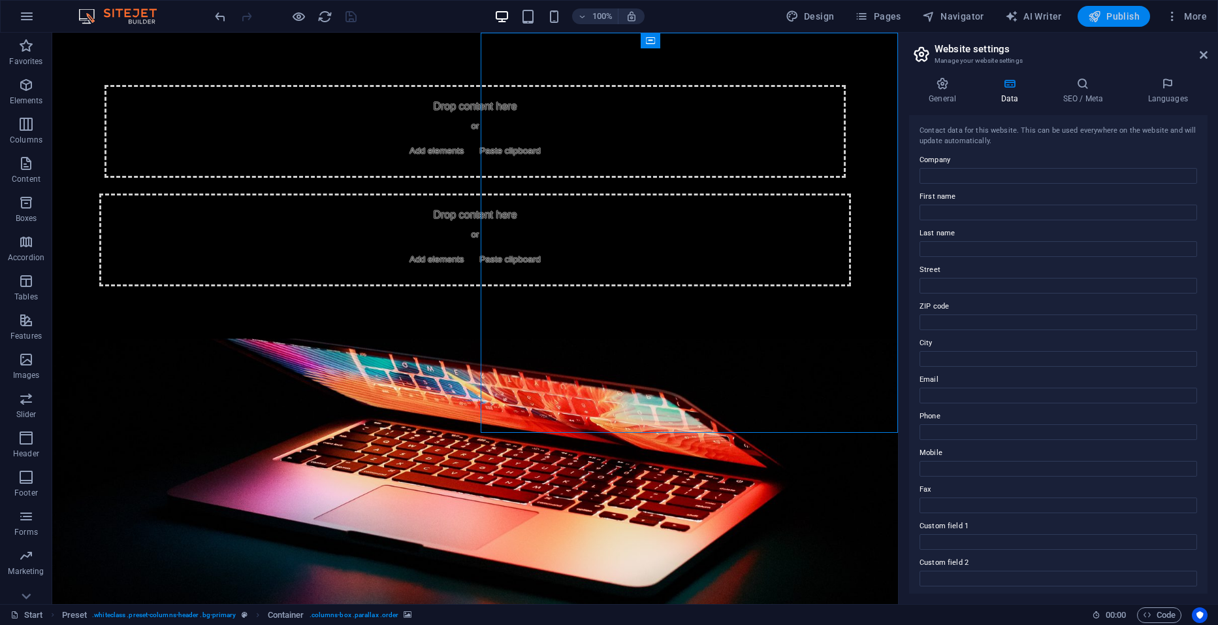
click at [1129, 18] on span "Publish" at bounding box center [1114, 16] width 52 height 13
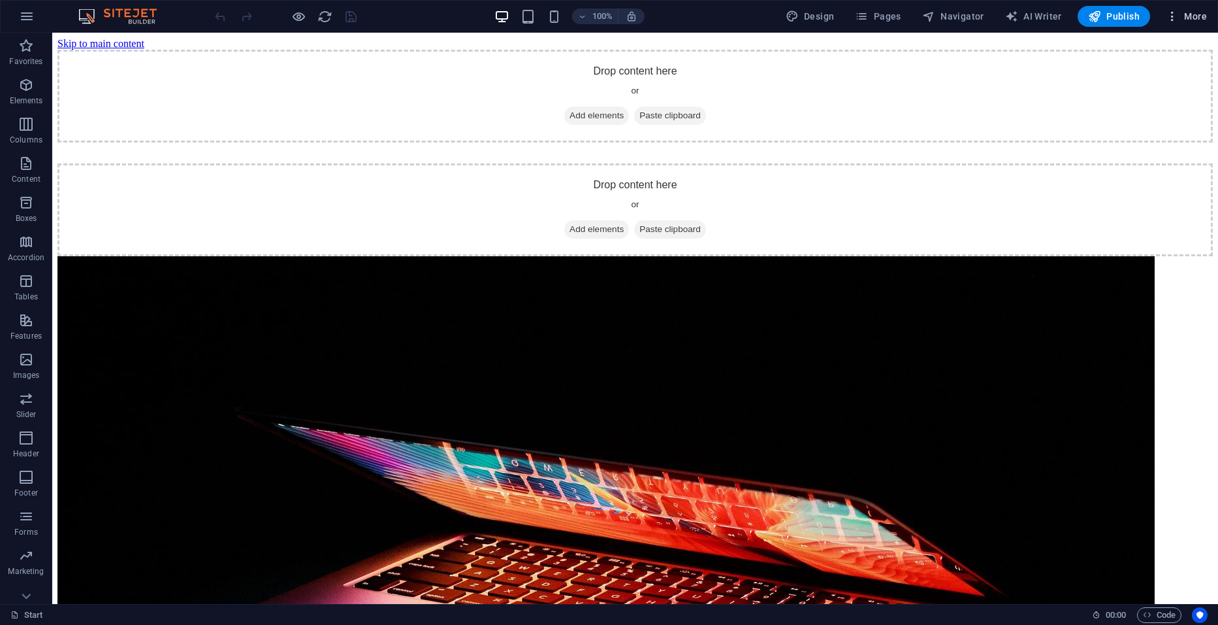
click at [1195, 18] on span "More" at bounding box center [1186, 16] width 41 height 13
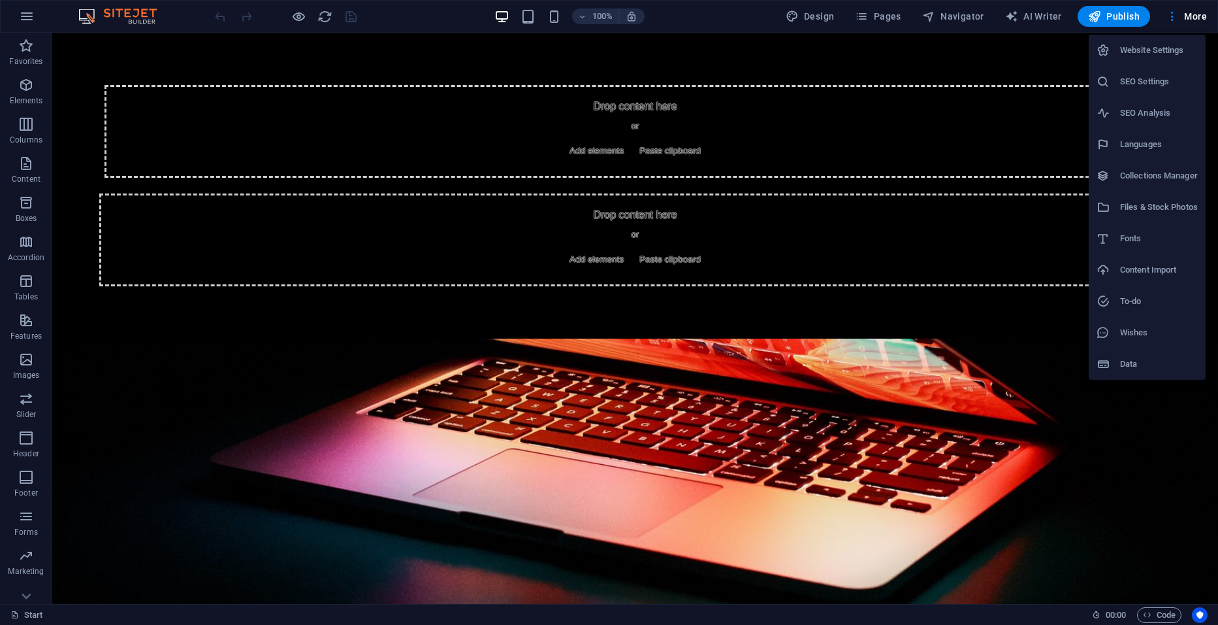
click at [1147, 49] on h6 "Website Settings" at bounding box center [1159, 50] width 78 height 16
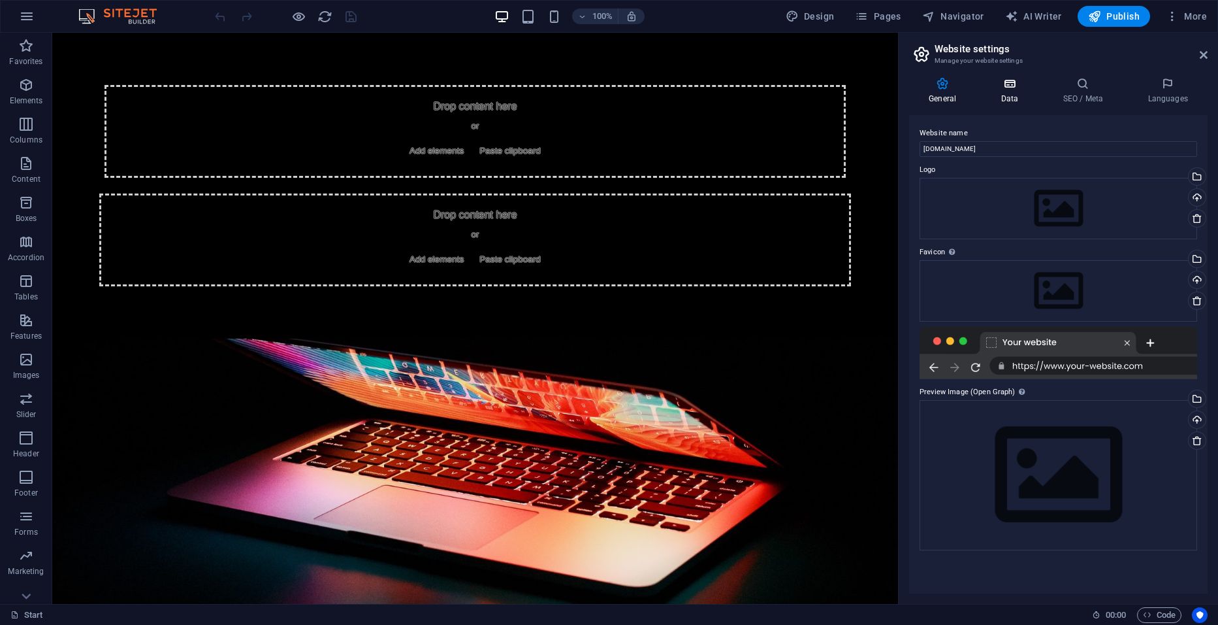
click at [1015, 96] on h4 "Data" at bounding box center [1012, 90] width 62 height 27
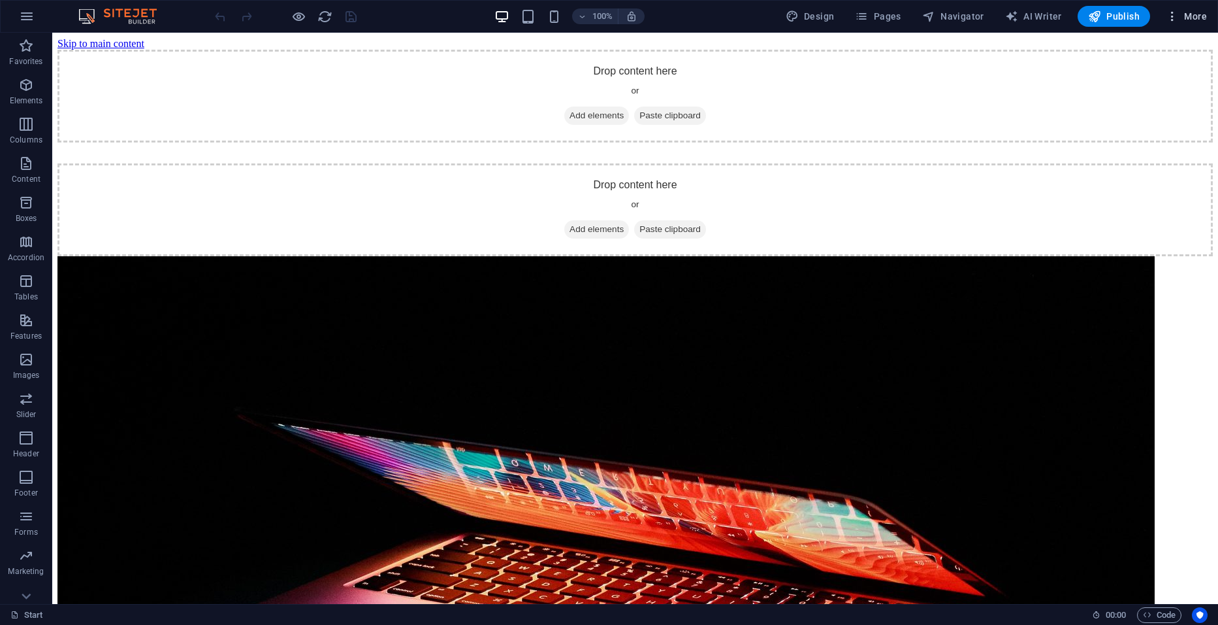
click at [1211, 16] on button "More" at bounding box center [1187, 16] width 52 height 21
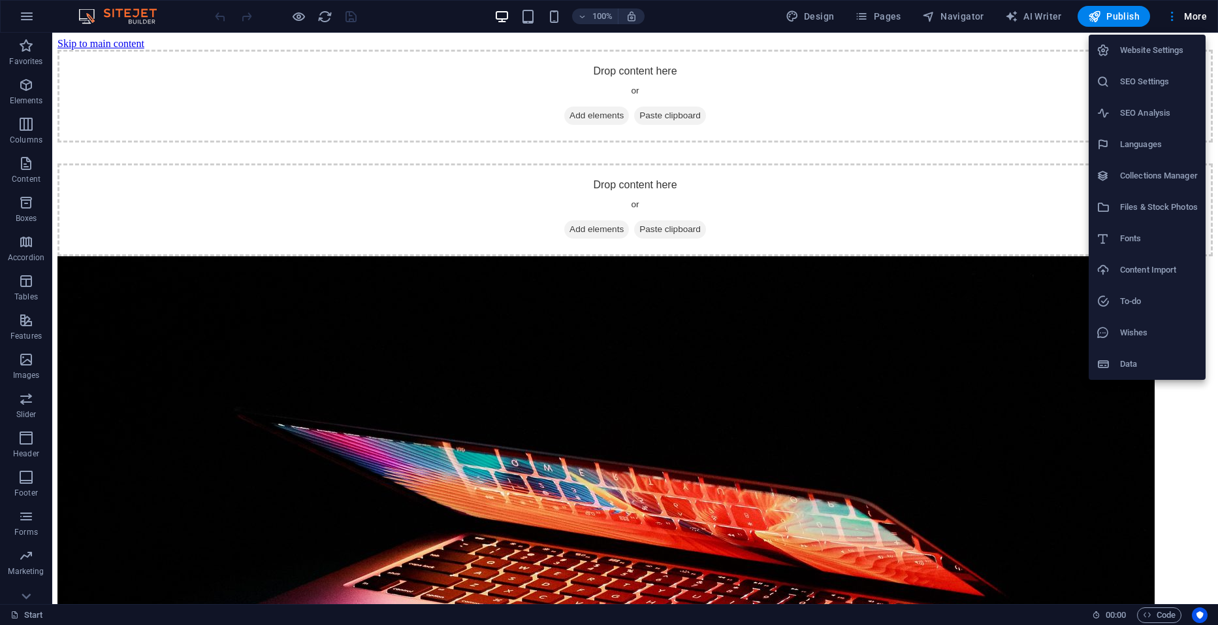
click at [1154, 50] on h6 "Website Settings" at bounding box center [1159, 50] width 78 height 16
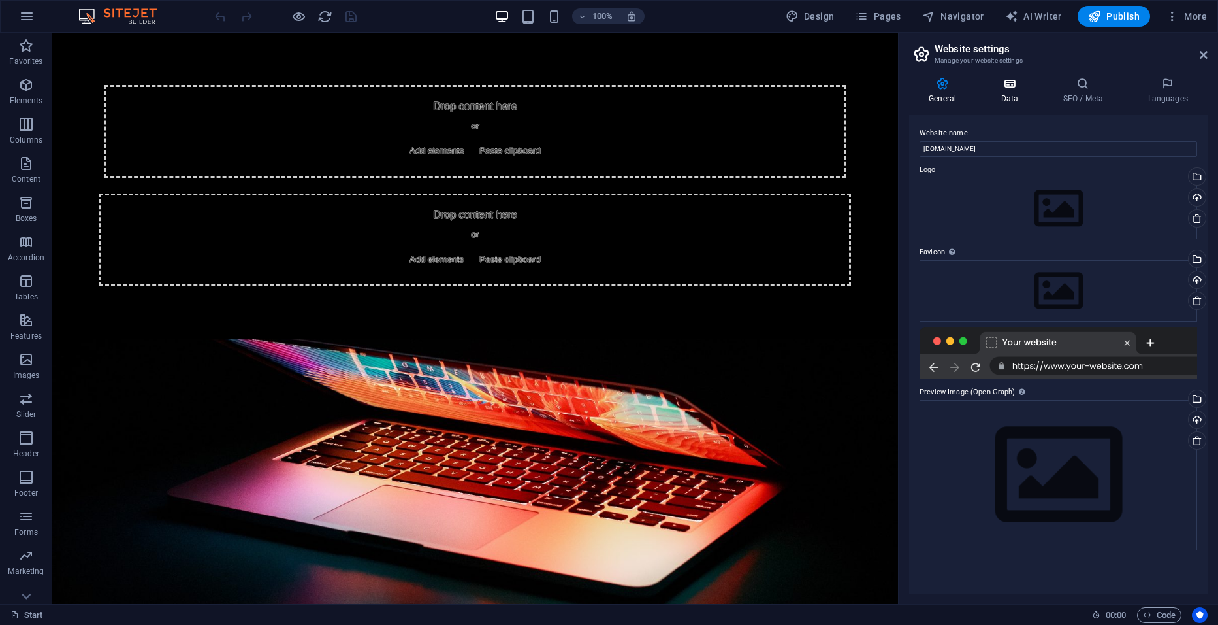
click at [1009, 90] on h4 "Data" at bounding box center [1012, 90] width 62 height 27
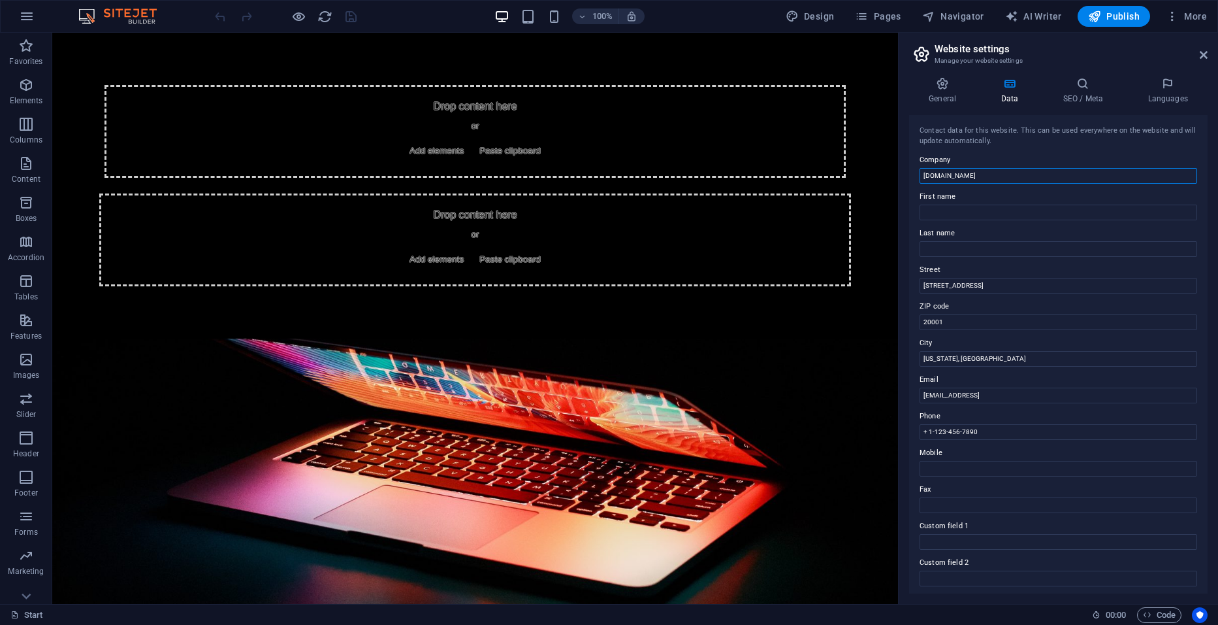
click at [986, 178] on input "[DOMAIN_NAME]" at bounding box center [1059, 176] width 278 height 16
click at [973, 284] on input "[STREET_ADDRESS]" at bounding box center [1059, 286] width 278 height 16
type input "4"
